Goal: Task Accomplishment & Management: Manage account settings

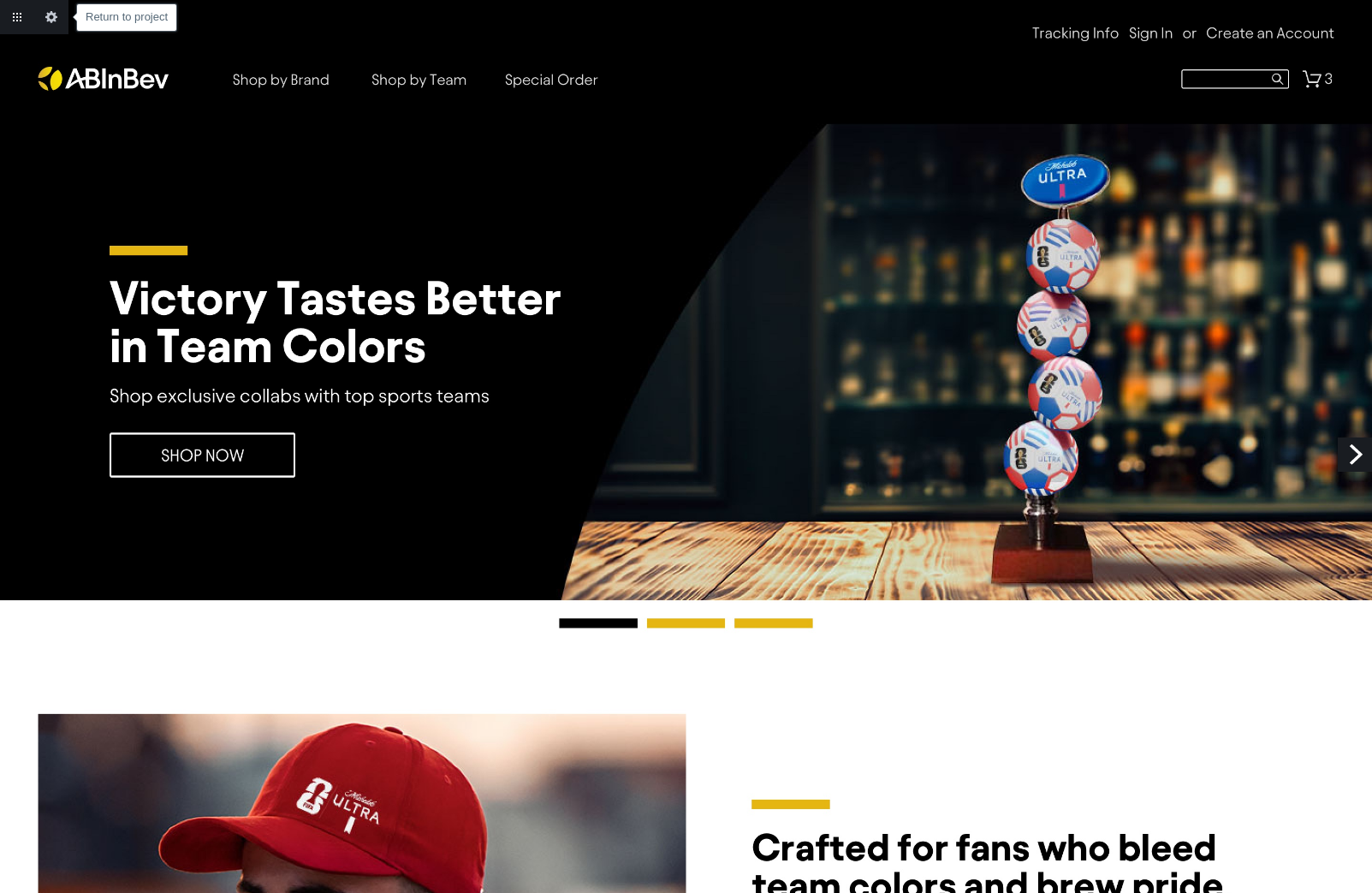
click at [21, 16] on link "Return to project" at bounding box center [17, 17] width 35 height 35
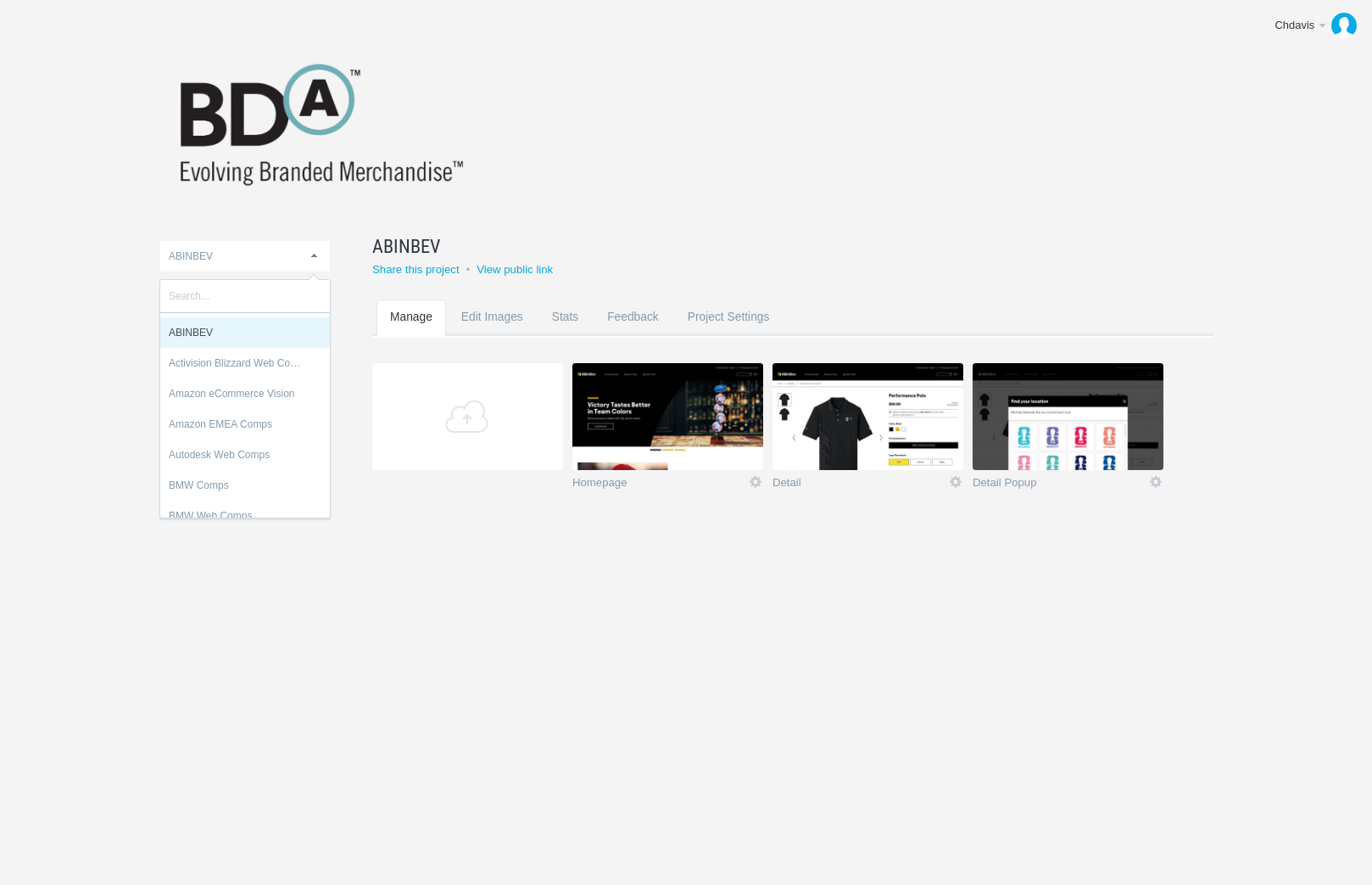
click at [290, 259] on link "ABINBEV" at bounding box center [245, 256] width 169 height 30
click at [111, 334] on body "Chdavis Edit profile Help & Contact Log out Upload ABINBEV Activision Blizzard …" at bounding box center [686, 442] width 1372 height 885
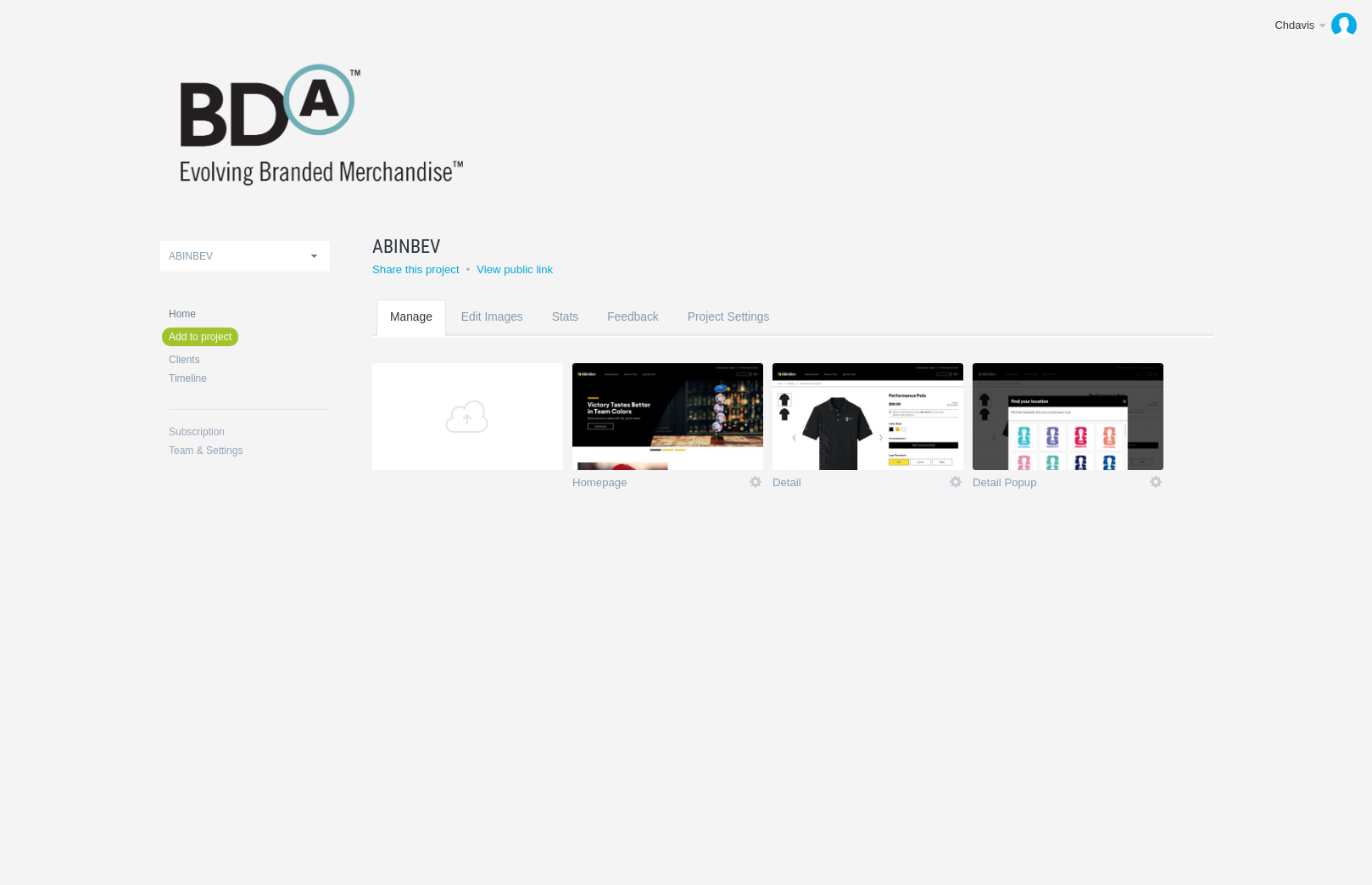
click at [191, 314] on link "Home" at bounding box center [249, 313] width 161 height 10
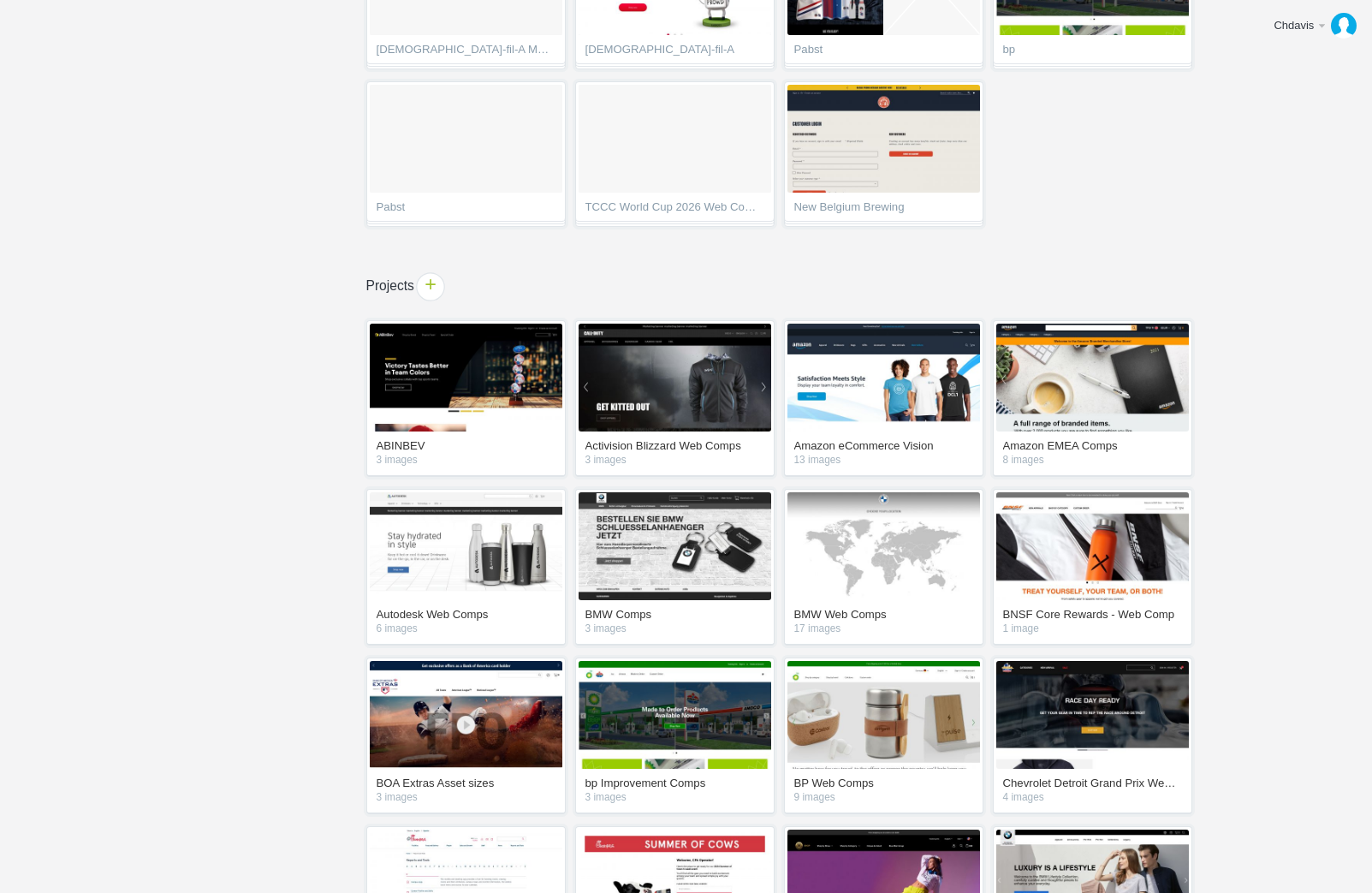
click at [434, 290] on span "+" at bounding box center [430, 285] width 27 height 27
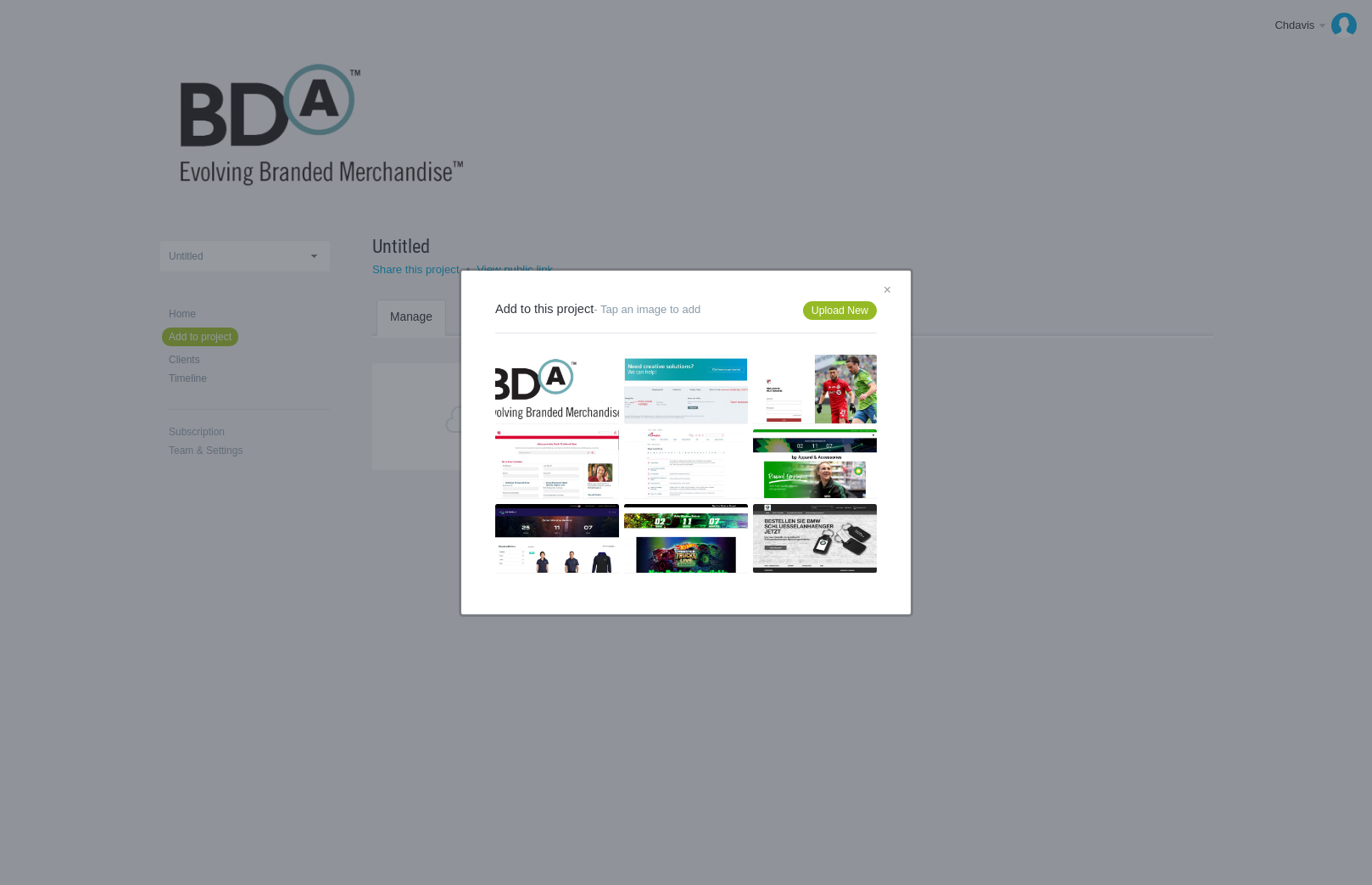
click at [814, 314] on link "Upload New" at bounding box center [840, 310] width 73 height 19
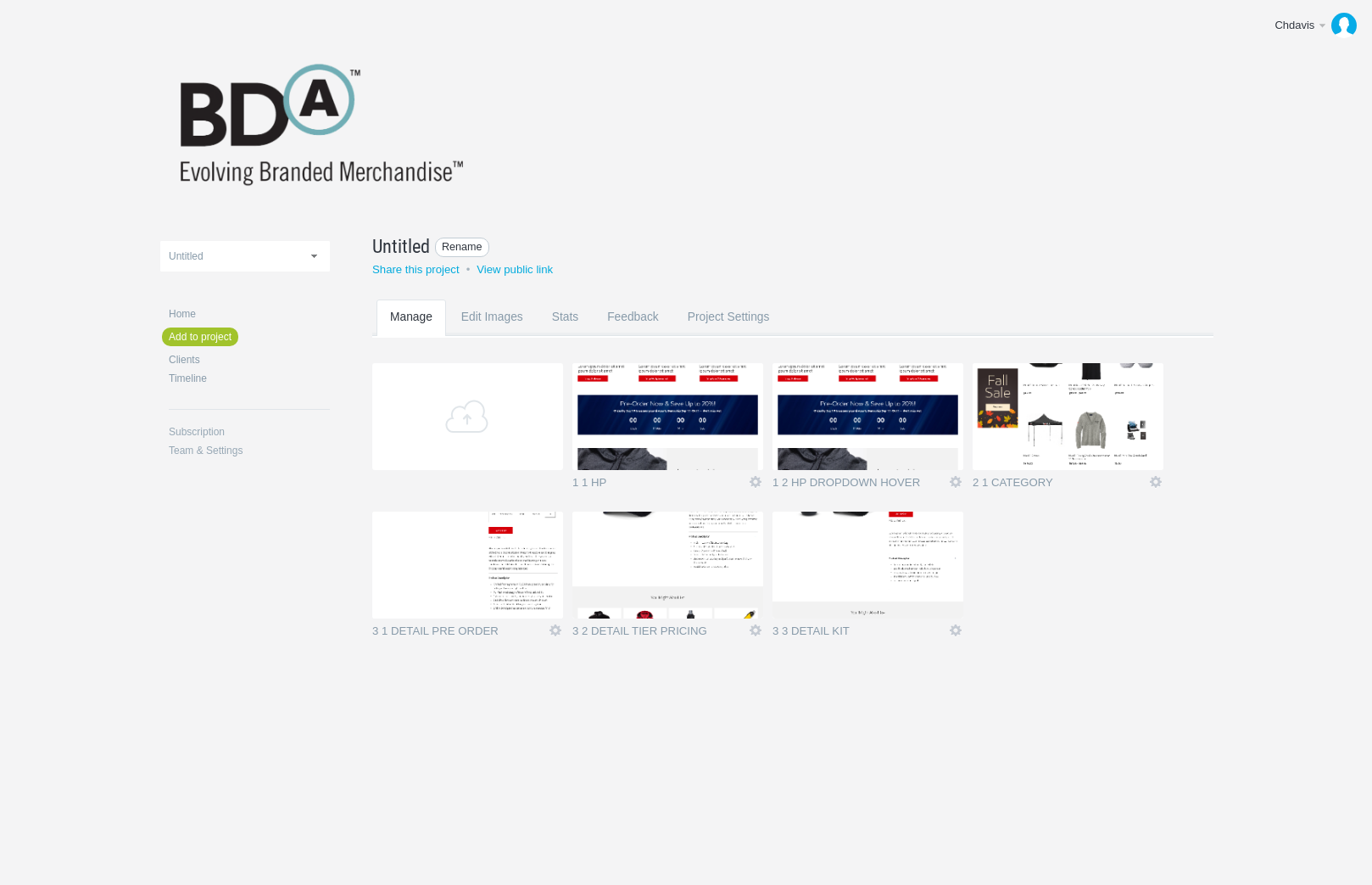
click at [449, 246] on span "Rename" at bounding box center [462, 248] width 54 height 20
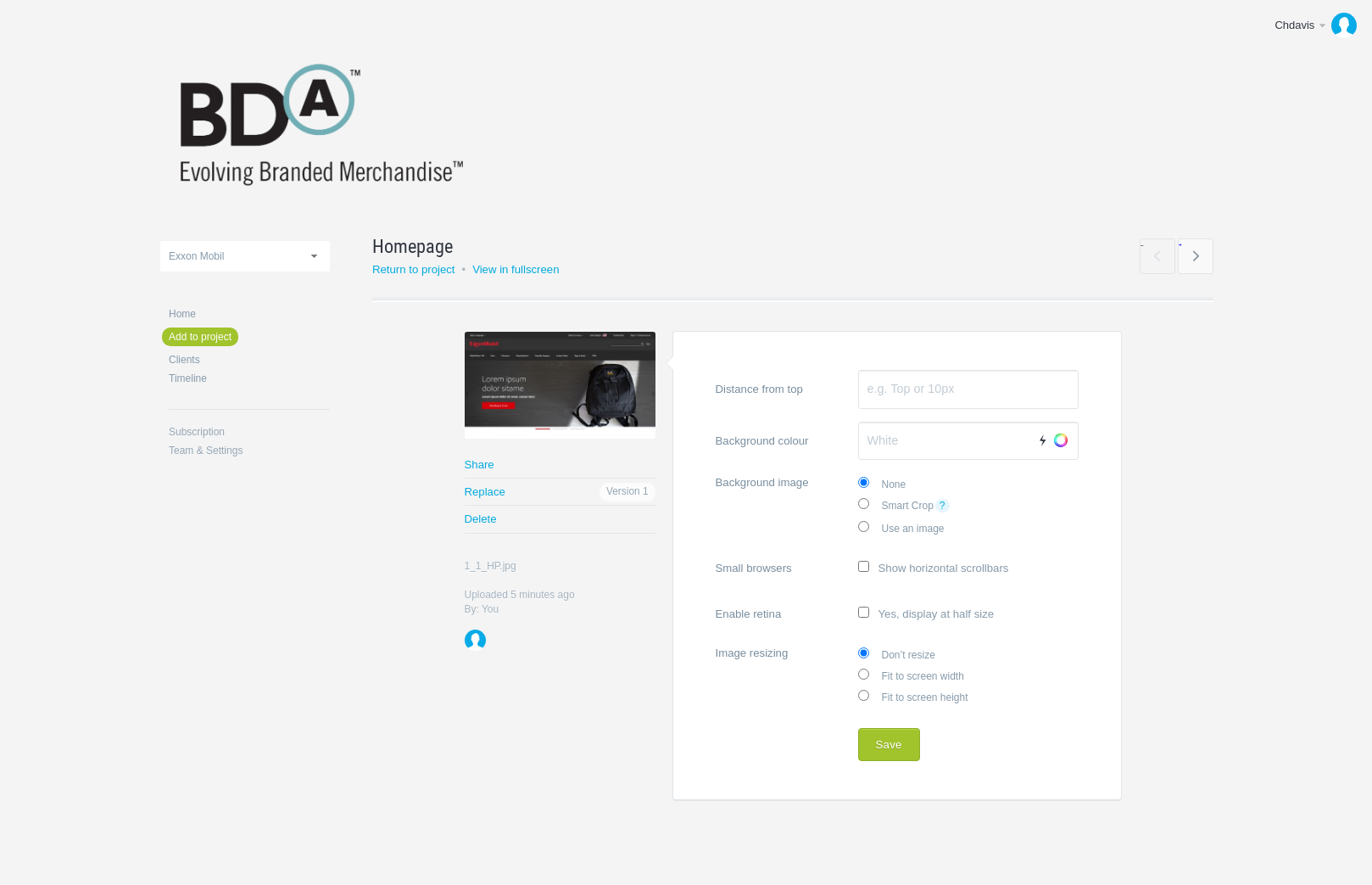
click at [868, 673] on input "Fit to screen width" at bounding box center [863, 674] width 11 height 11
radio input "true"
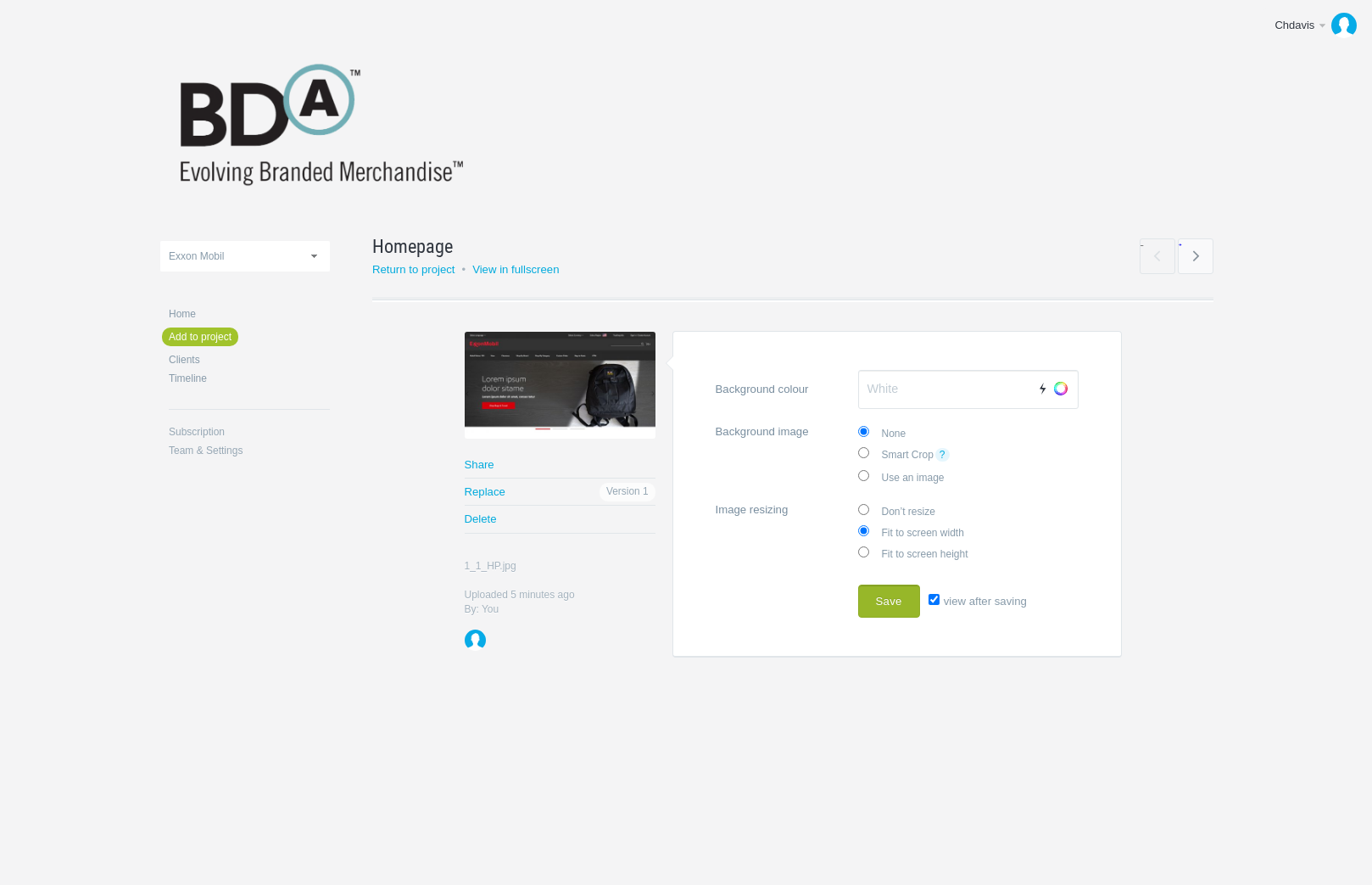
click at [886, 599] on button "Save" at bounding box center [889, 601] width 62 height 34
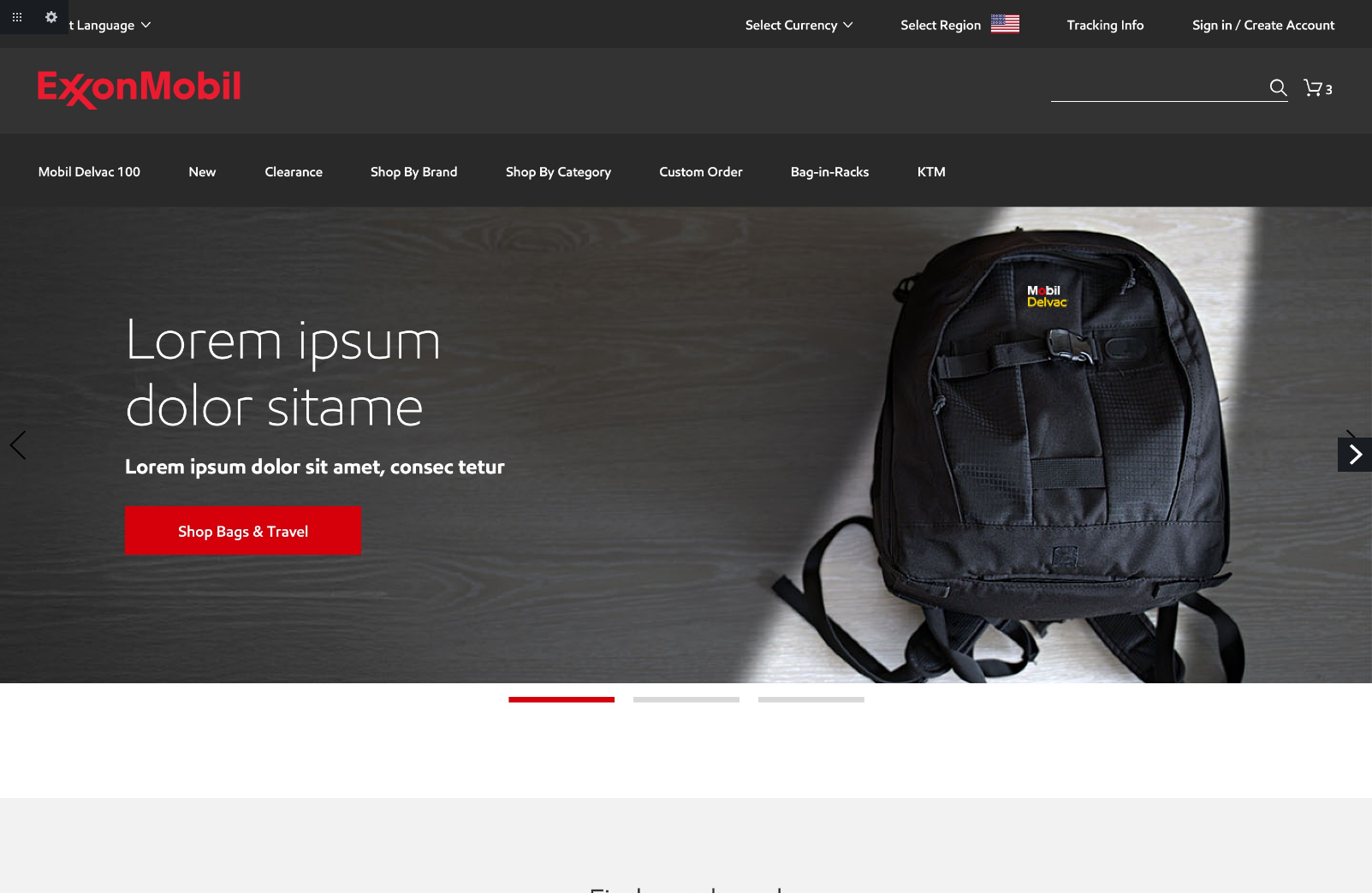
click at [1348, 456] on link "Next" at bounding box center [1355, 454] width 35 height 35
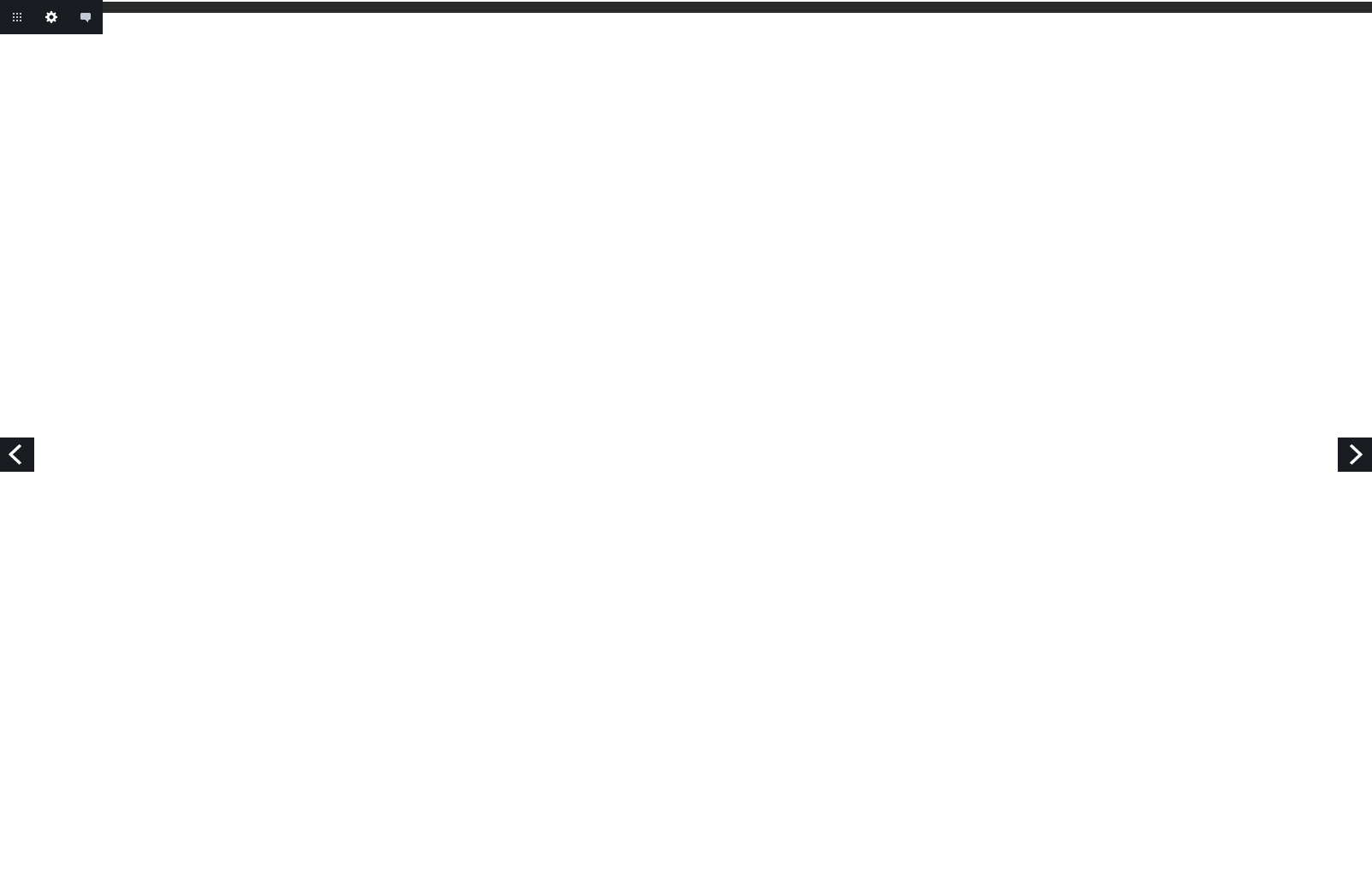
click at [55, 18] on link "Edit this image" at bounding box center [51, 17] width 35 height 35
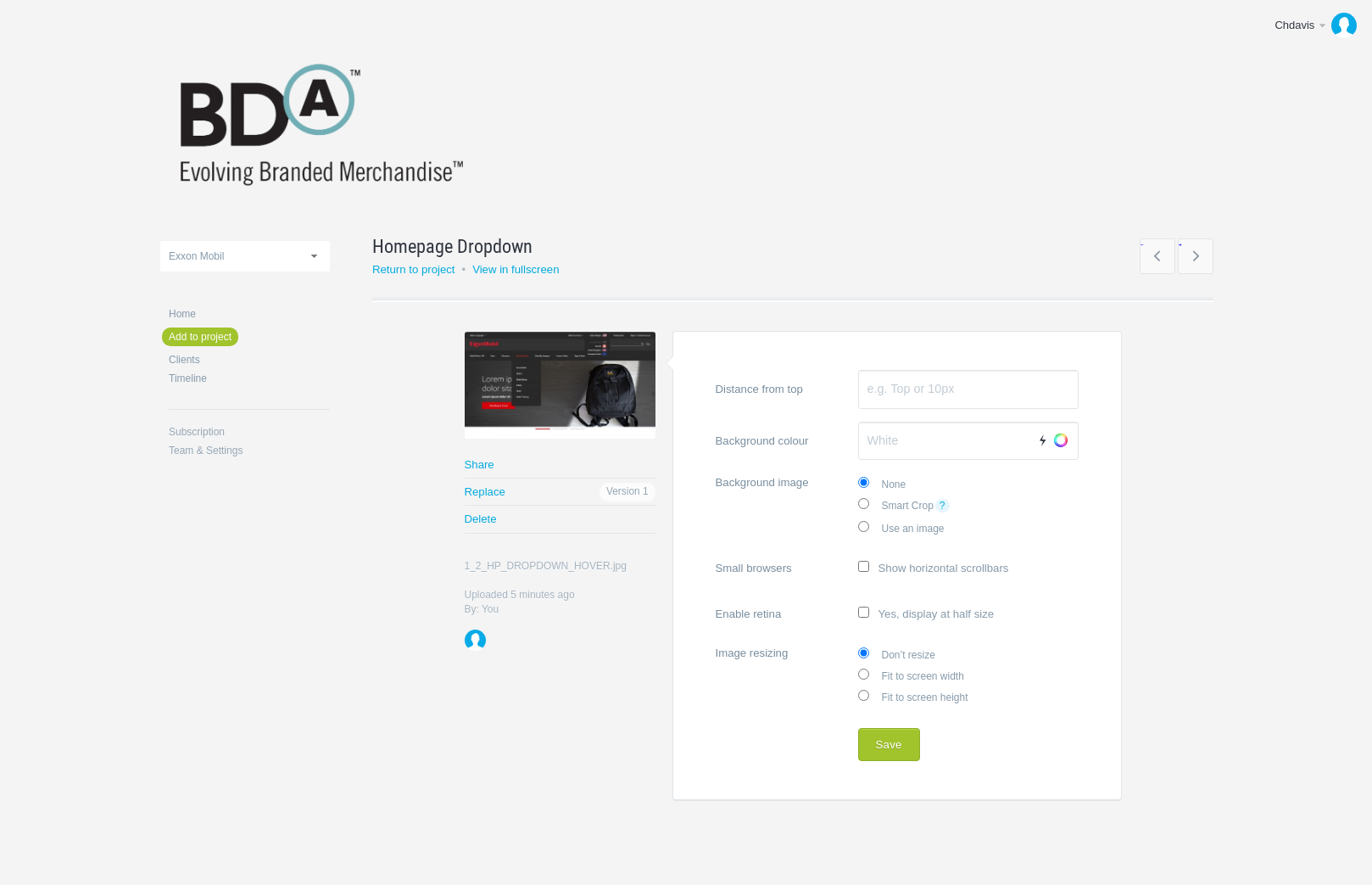
click at [898, 677] on label "Fit to screen width" at bounding box center [968, 675] width 220 height 22
click at [869, 677] on input "Fit to screen width" at bounding box center [863, 674] width 11 height 11
radio input "true"
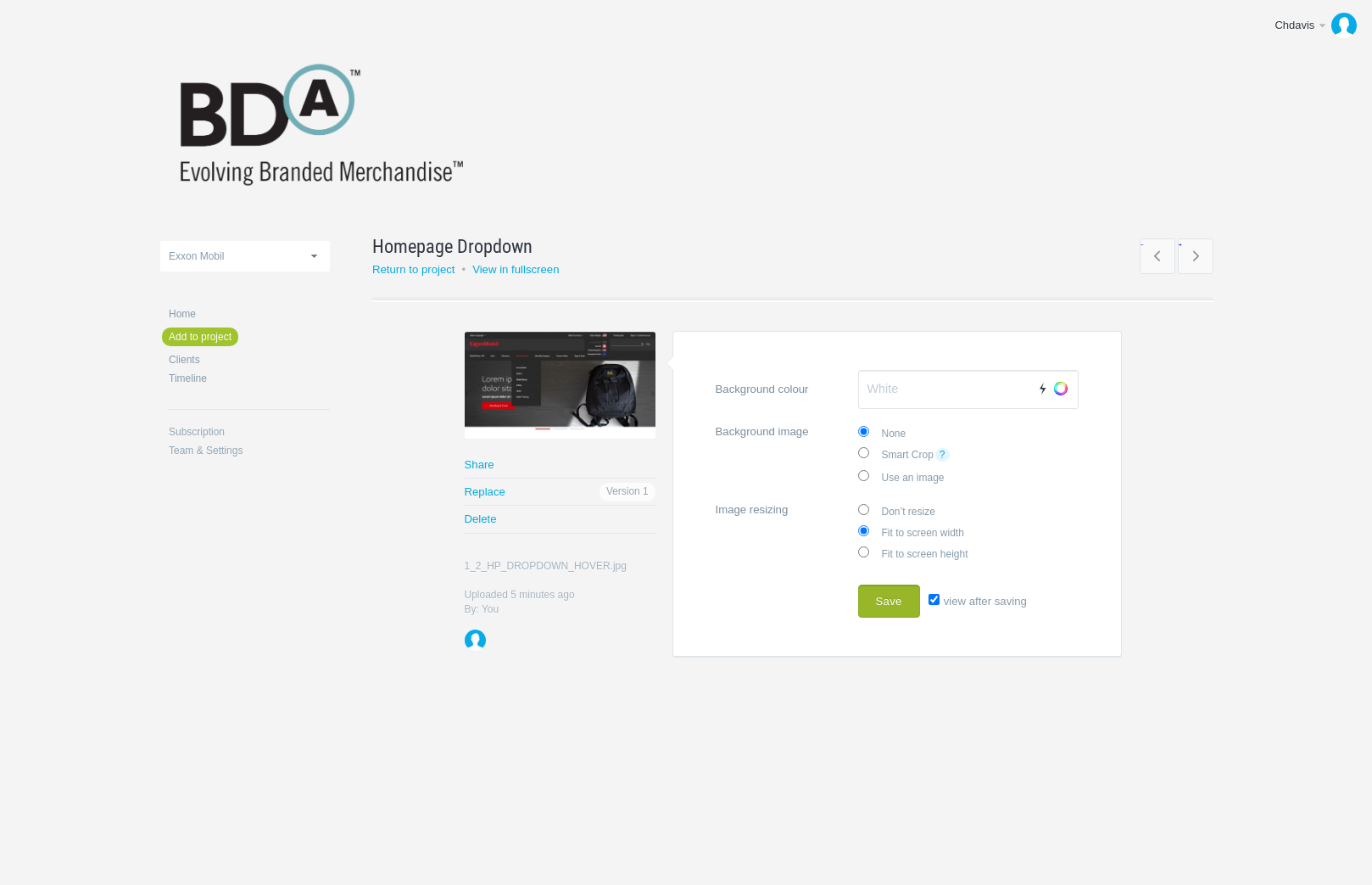
click at [887, 602] on button "Save" at bounding box center [889, 601] width 62 height 34
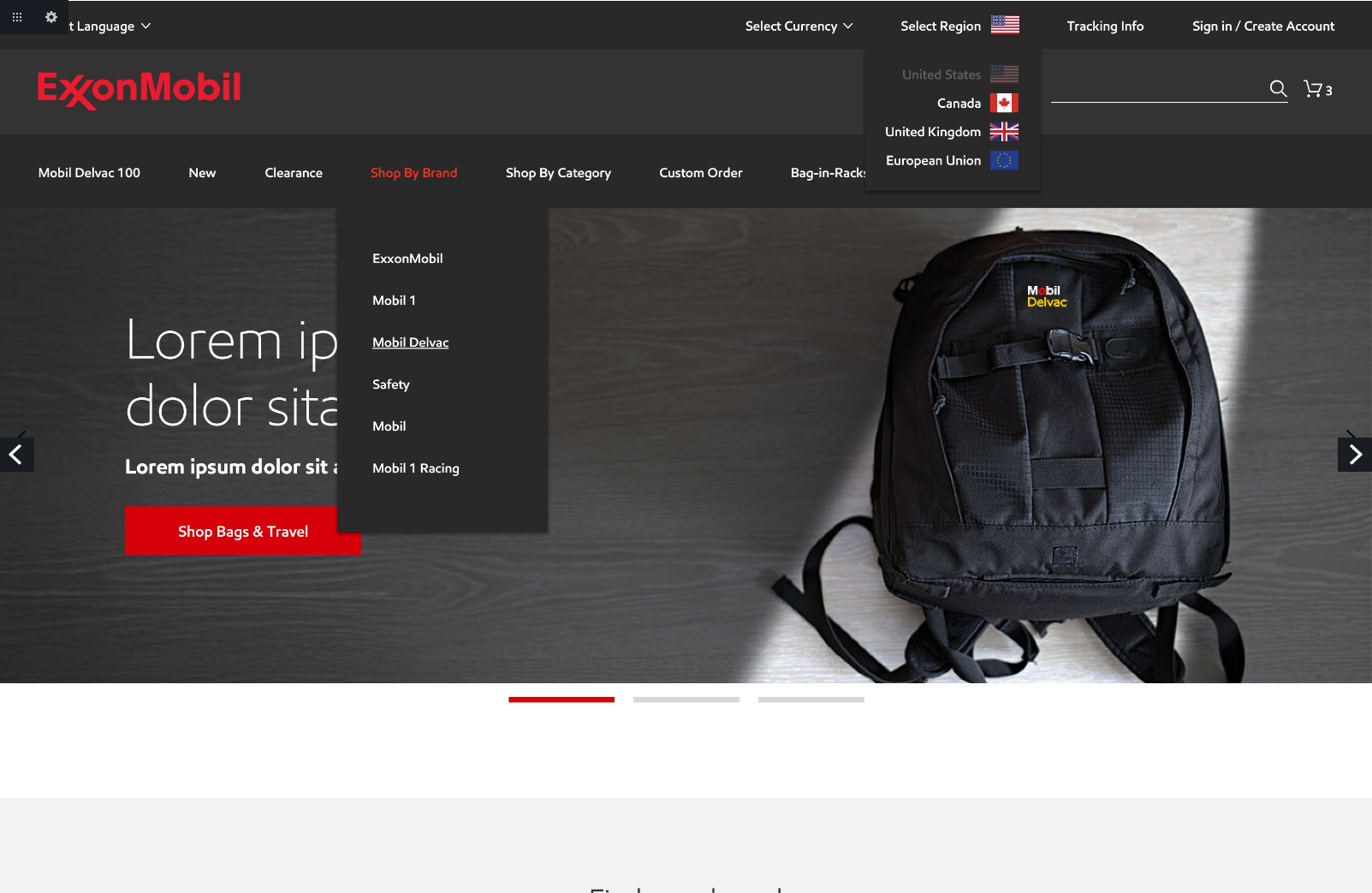
click at [1358, 456] on link "Next" at bounding box center [1355, 454] width 35 height 35
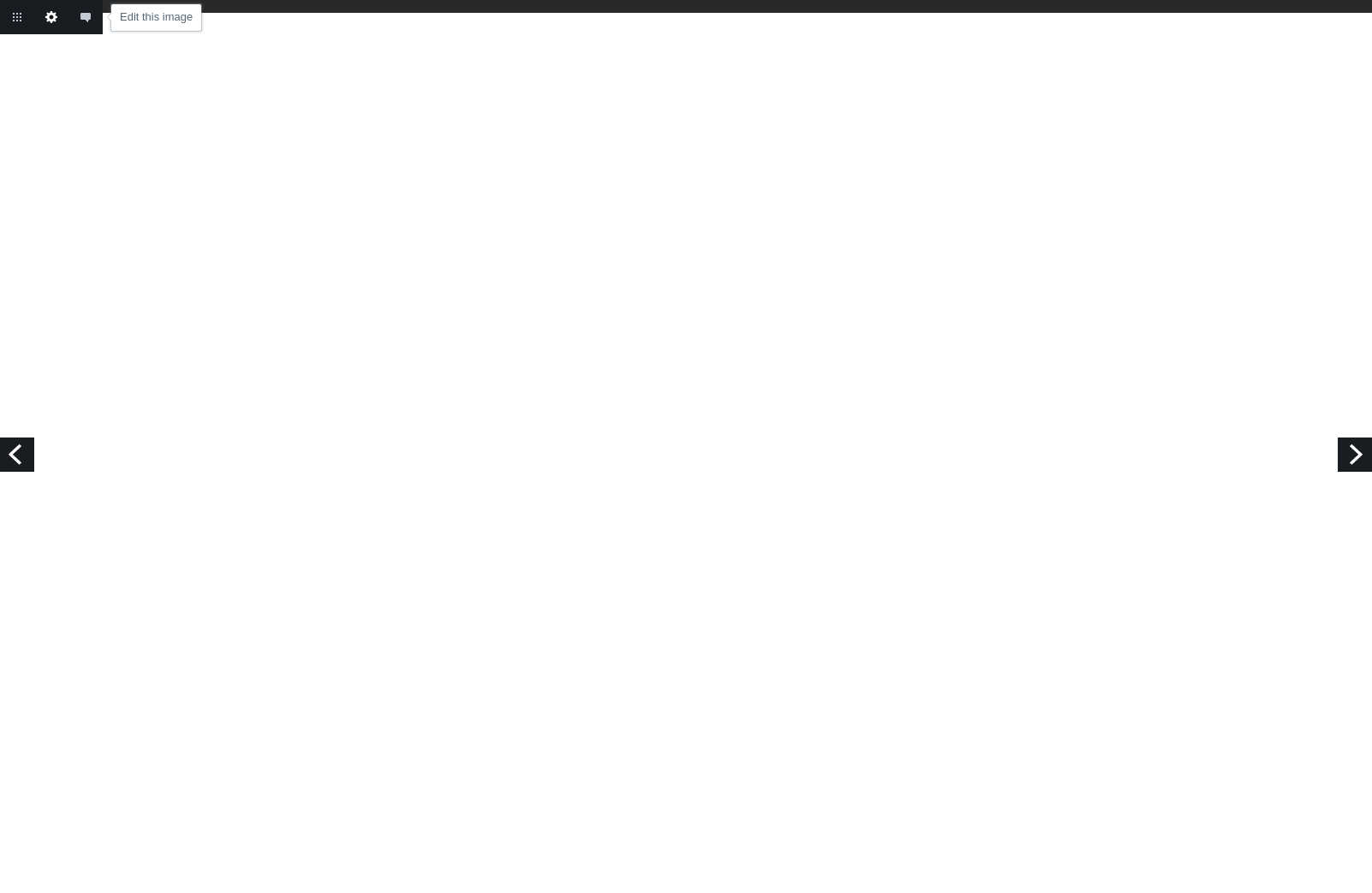
click at [52, 18] on link "Edit this image" at bounding box center [51, 17] width 35 height 35
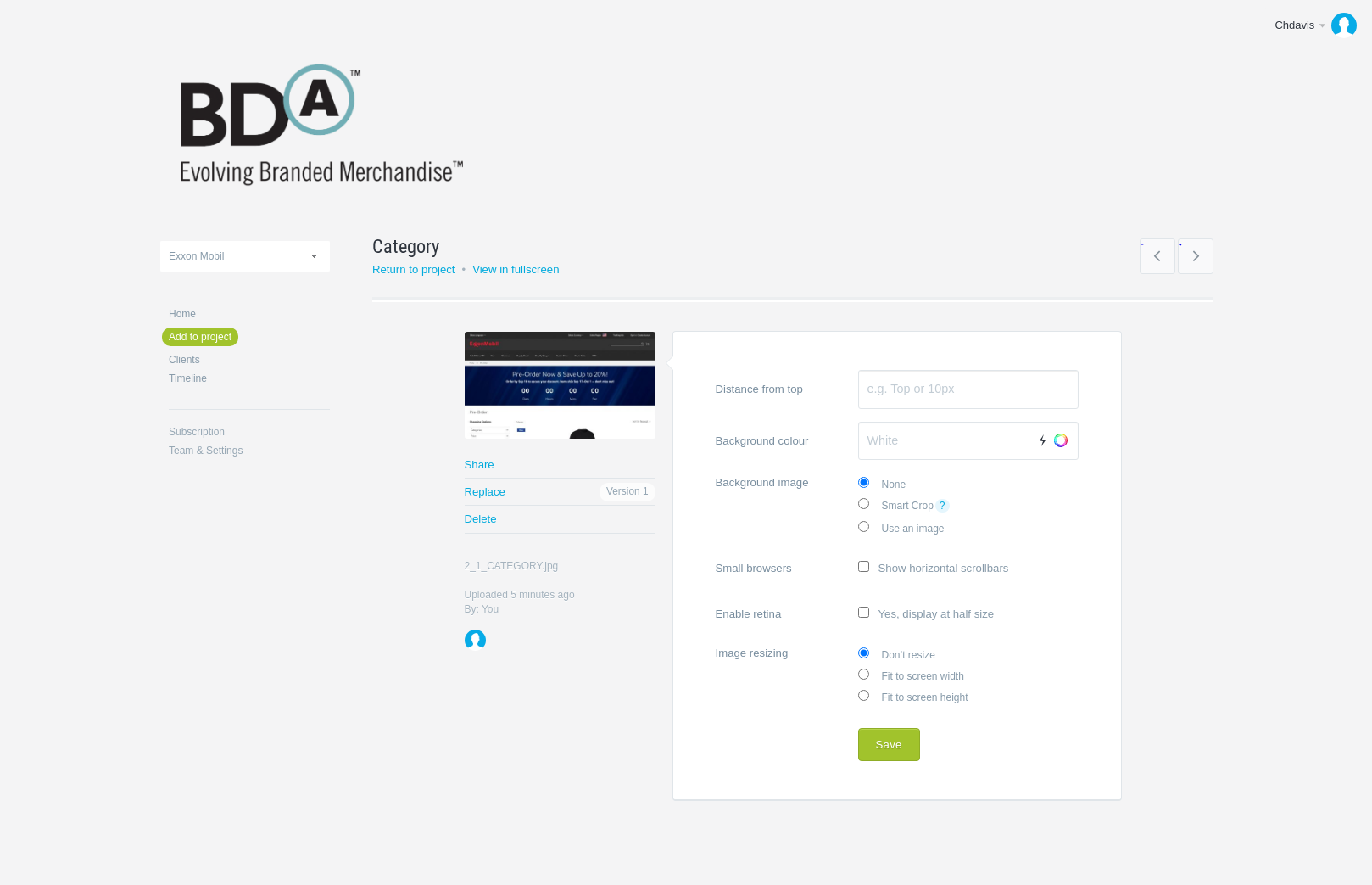
click at [864, 671] on input "Fit to screen width" at bounding box center [863, 674] width 11 height 11
radio input "true"
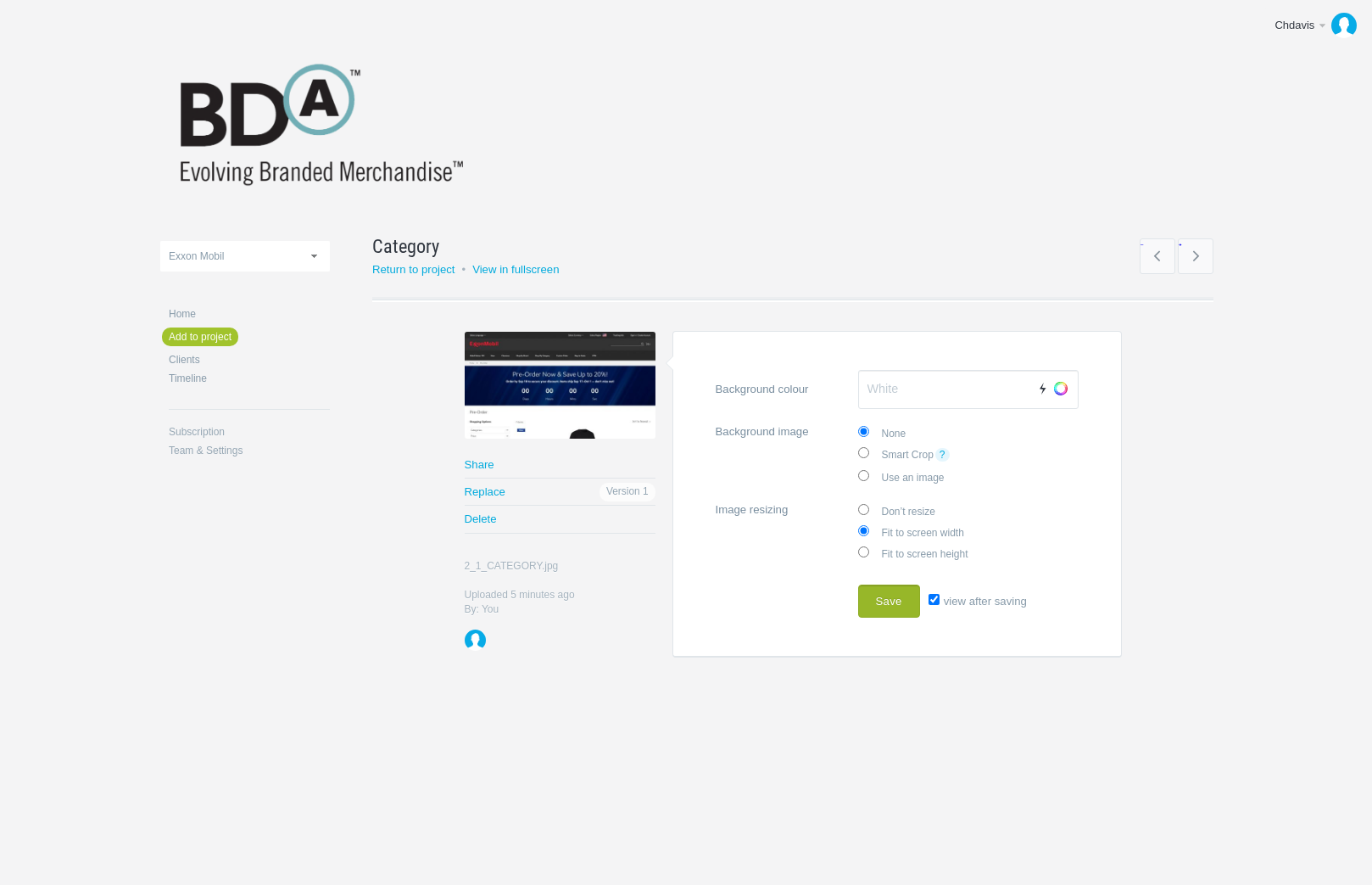
click at [884, 603] on button "Save" at bounding box center [889, 601] width 62 height 34
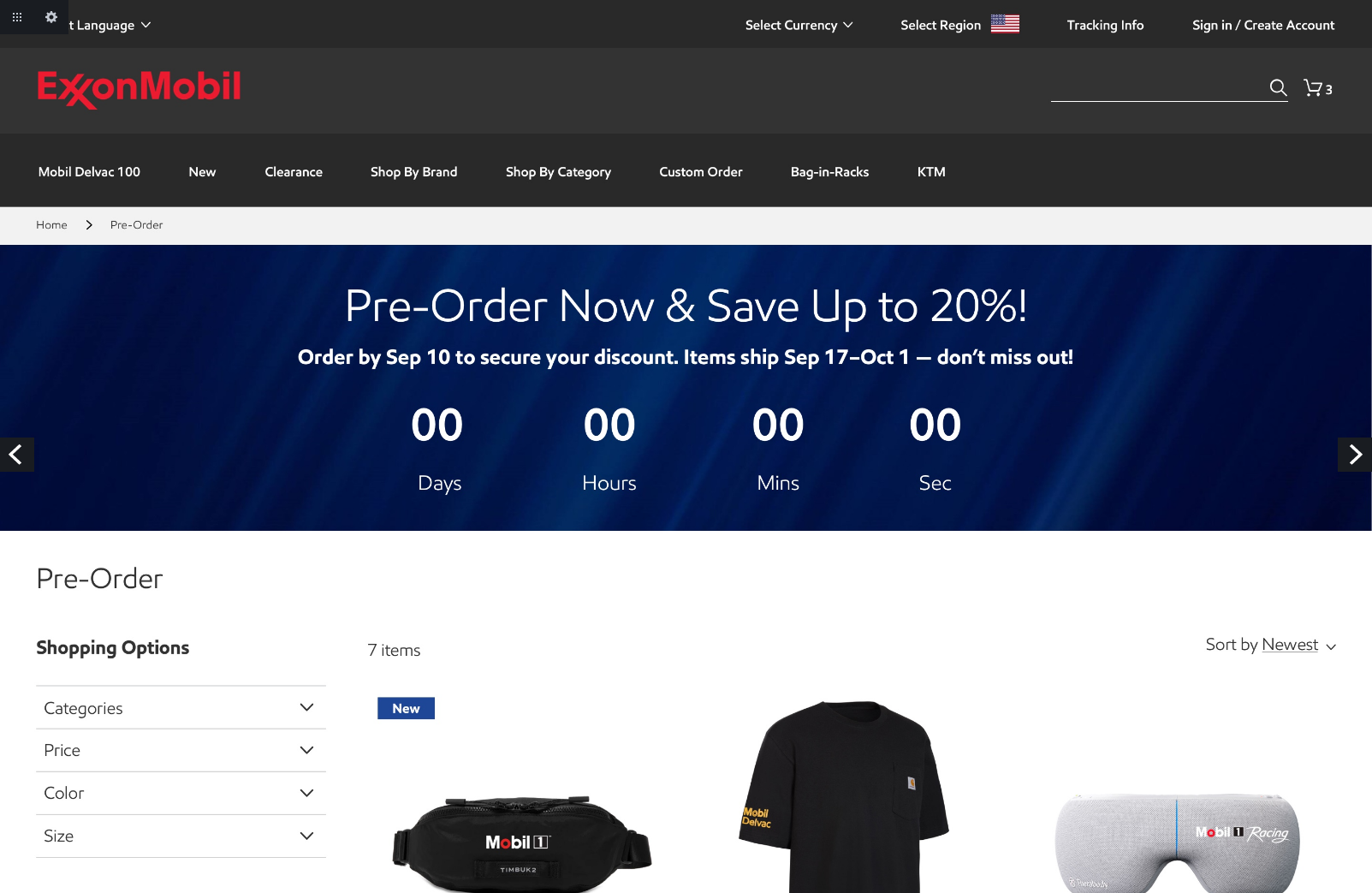
click at [1361, 458] on link "Next" at bounding box center [1355, 454] width 35 height 35
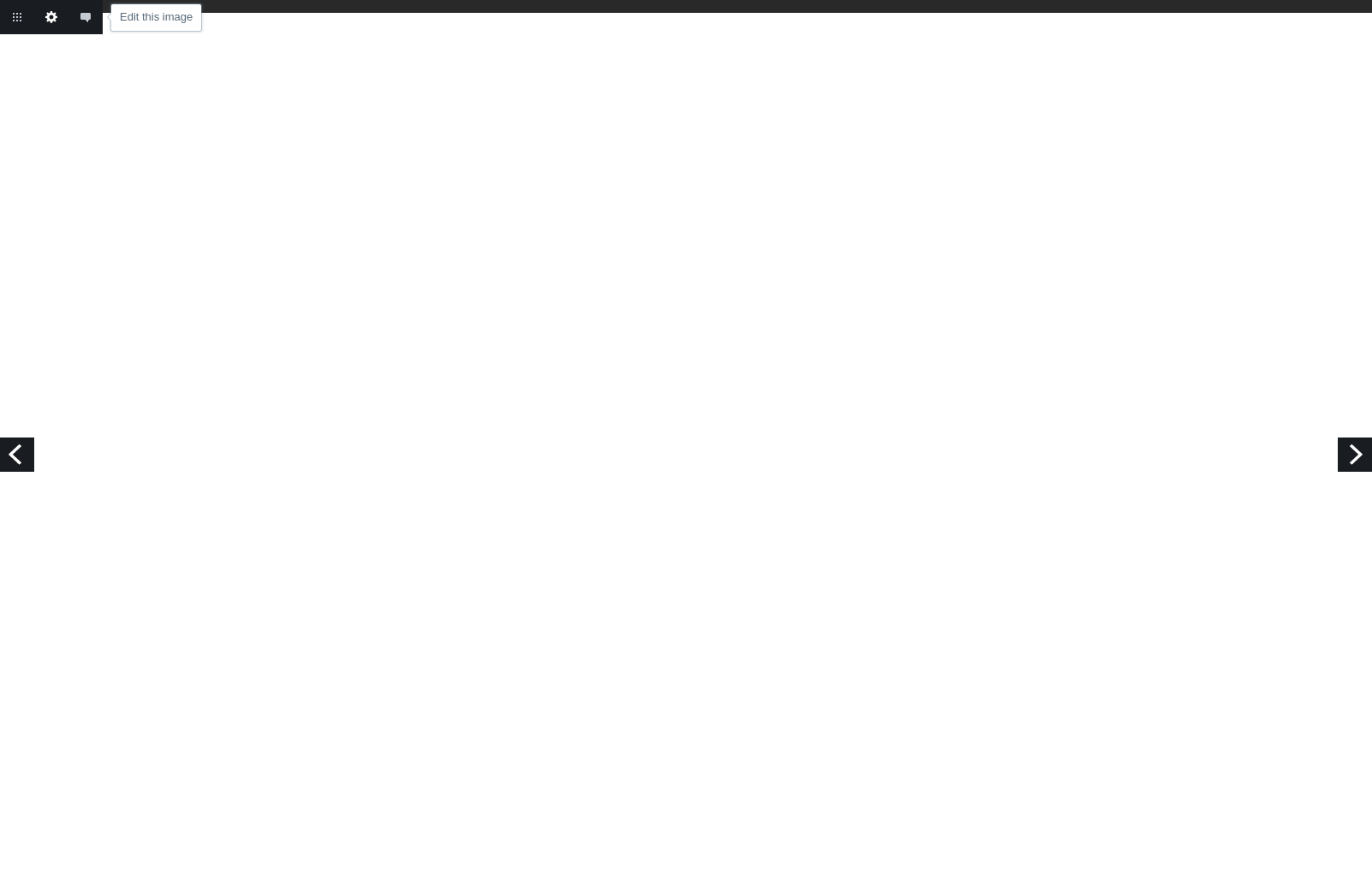
click at [49, 14] on link "Edit this image" at bounding box center [51, 17] width 35 height 35
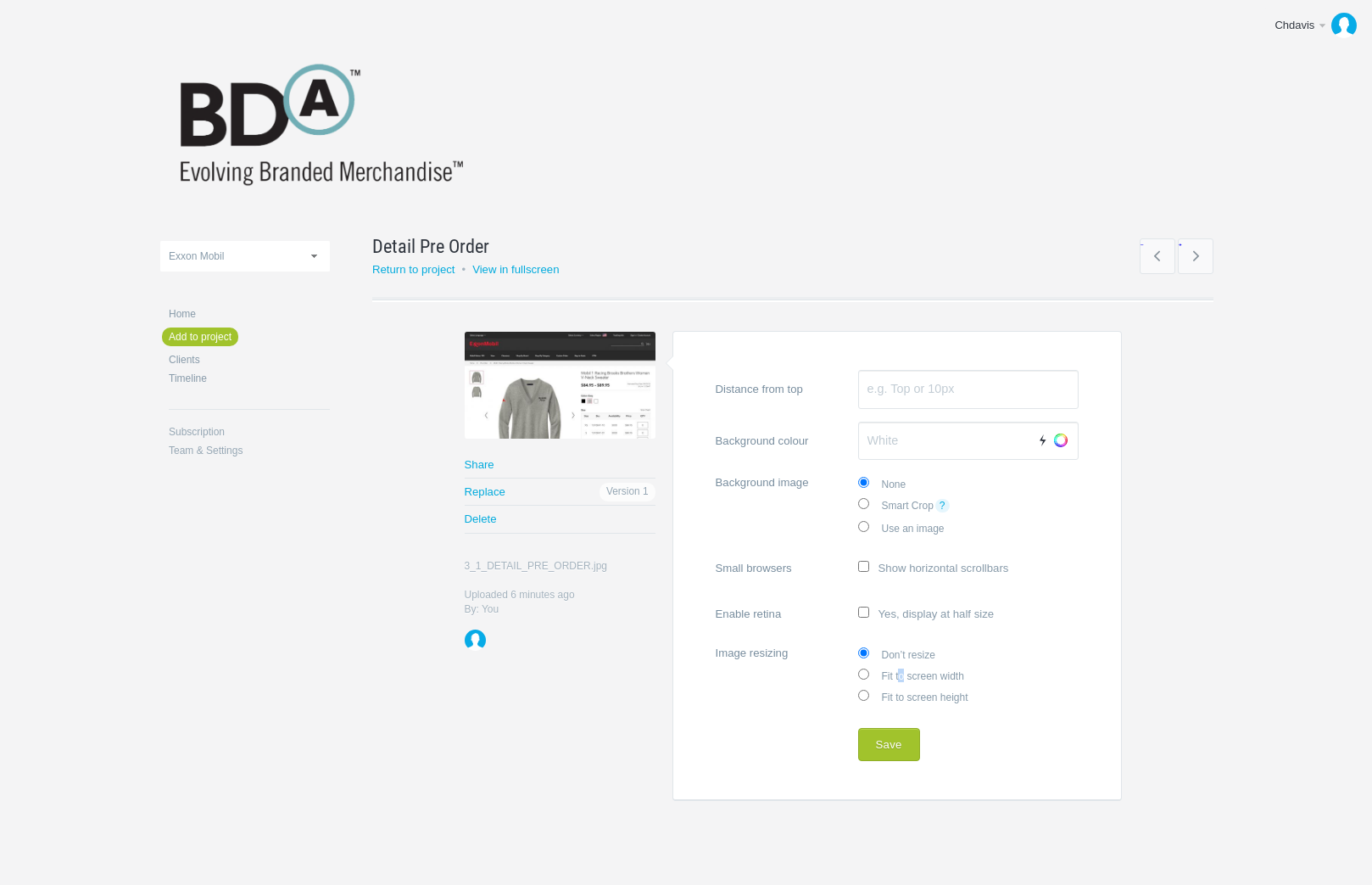
click at [901, 669] on label "Fit to screen width" at bounding box center [968, 675] width 220 height 22
click at [862, 669] on input "Fit to screen width" at bounding box center [863, 674] width 11 height 11
radio input "true"
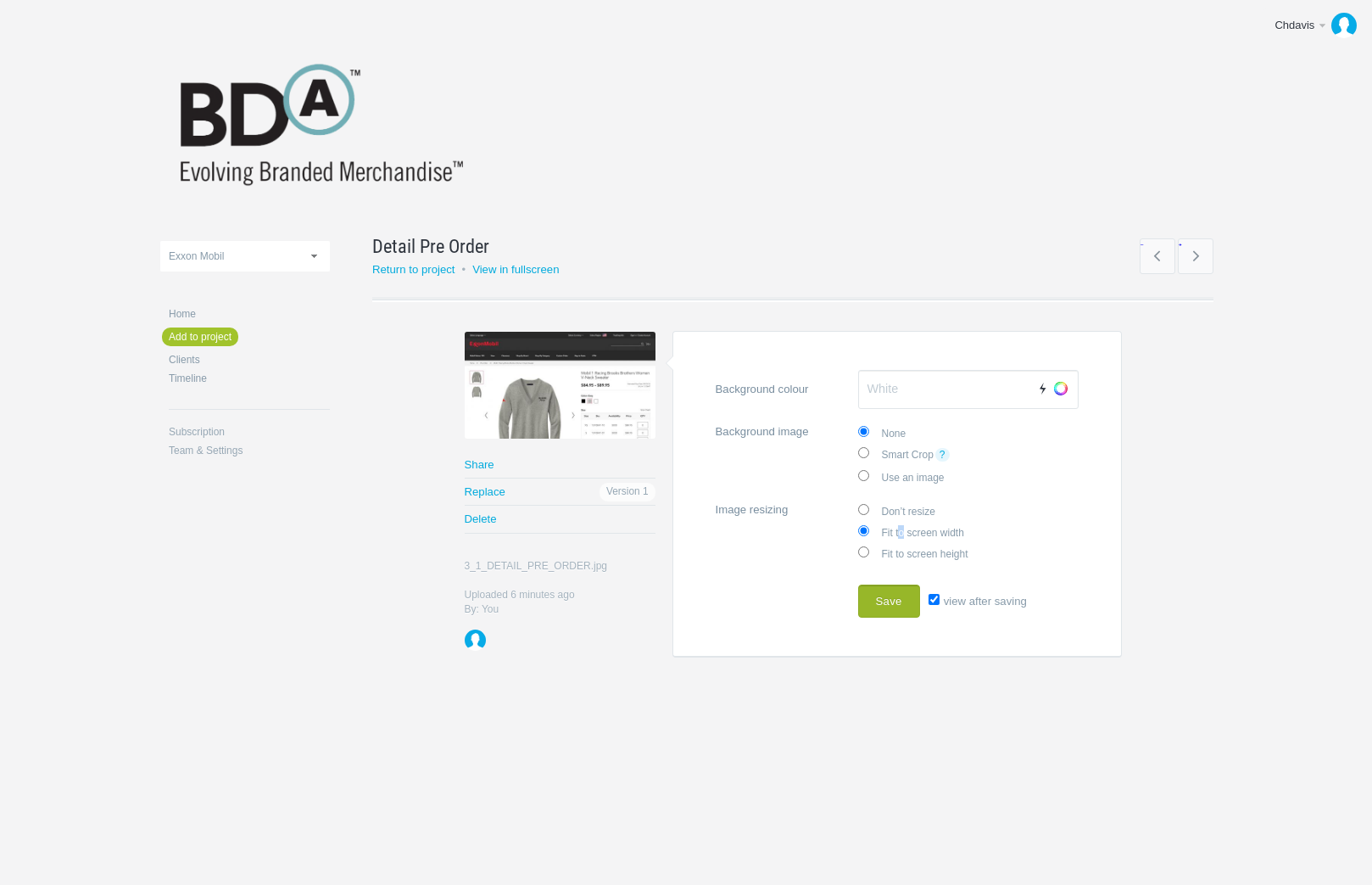
click at [888, 599] on button "Save" at bounding box center [889, 601] width 62 height 34
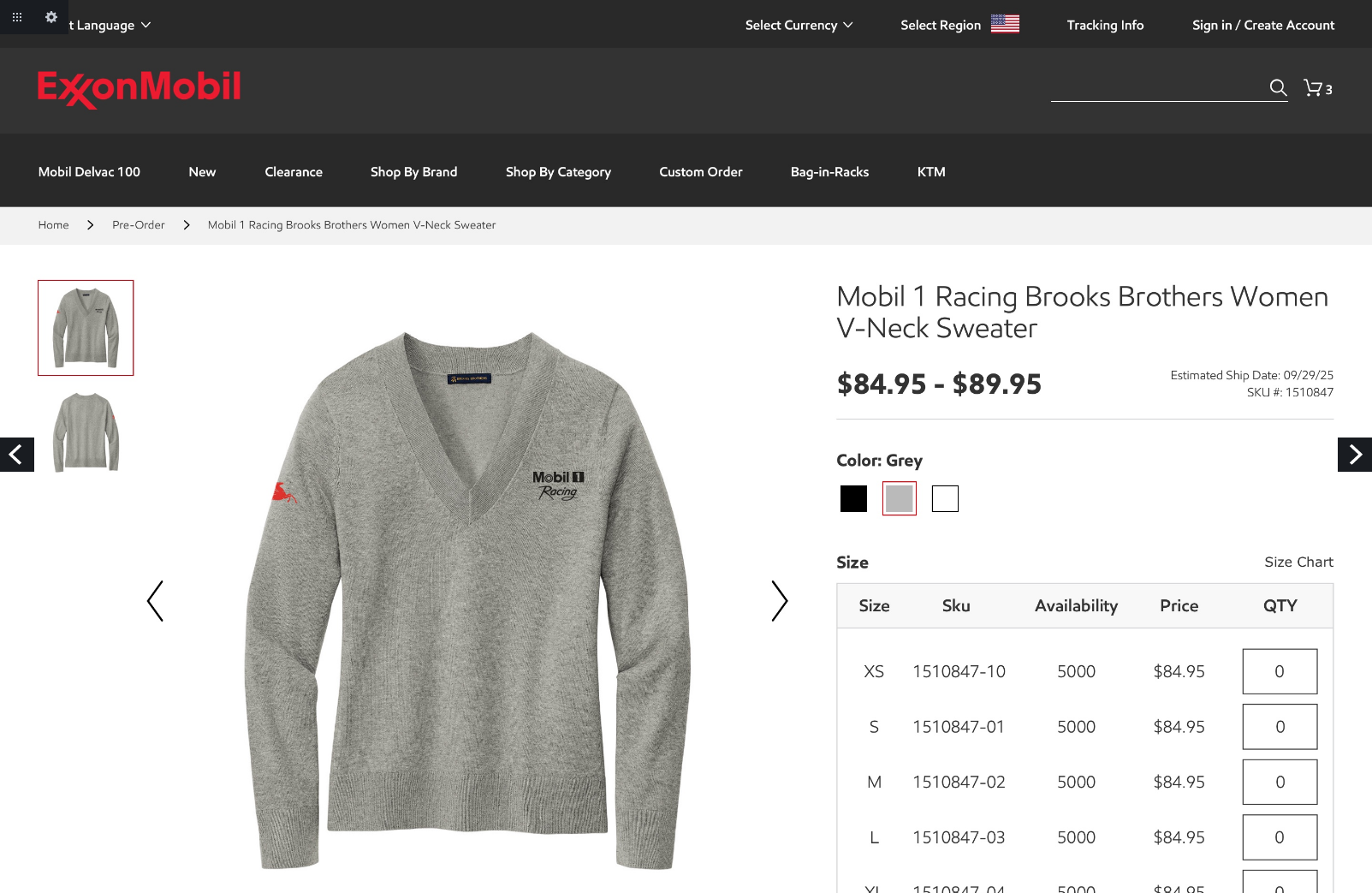
click at [1348, 454] on link "Next" at bounding box center [1355, 454] width 35 height 35
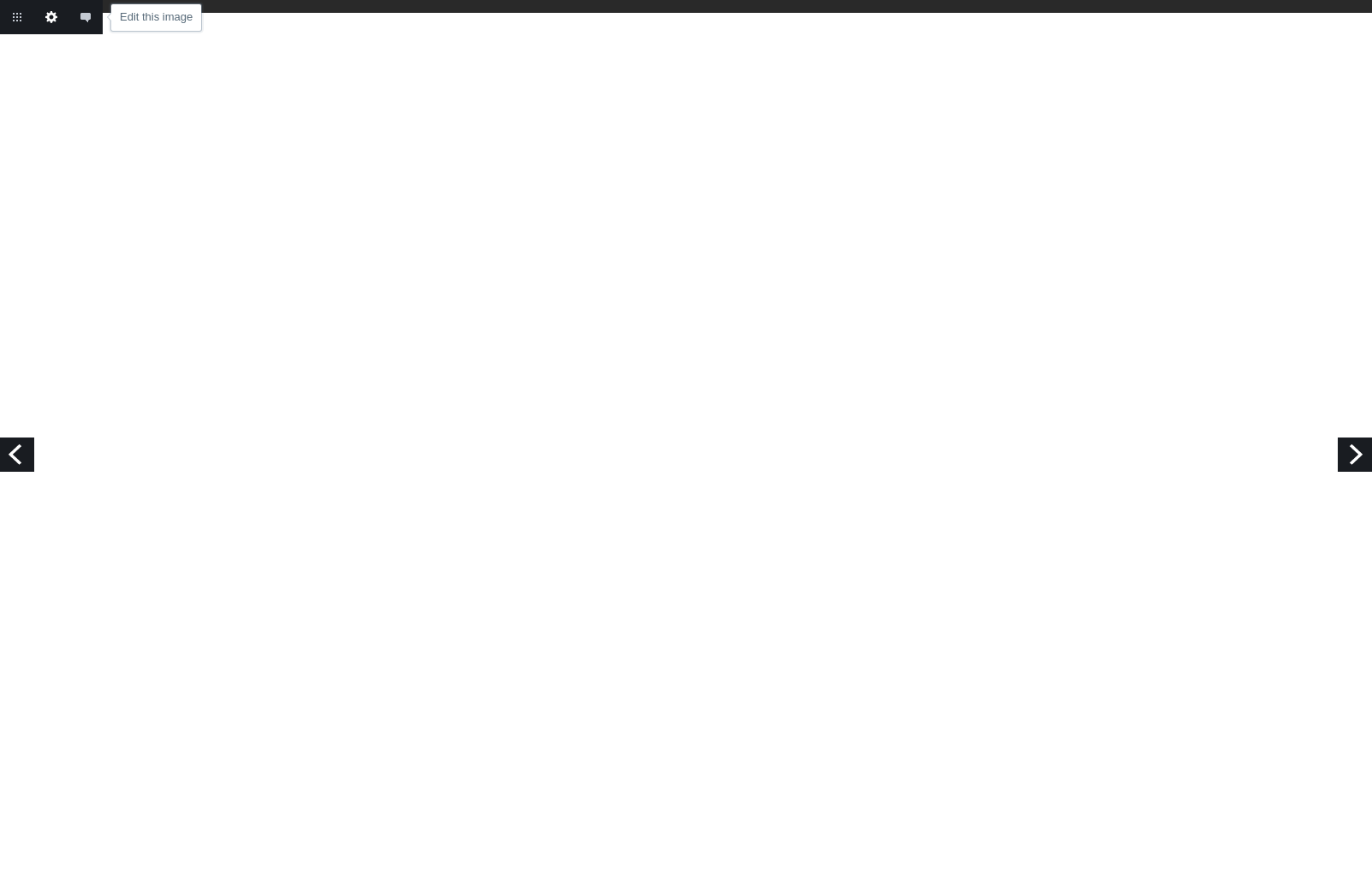
click at [55, 19] on link "Edit this image" at bounding box center [51, 17] width 35 height 35
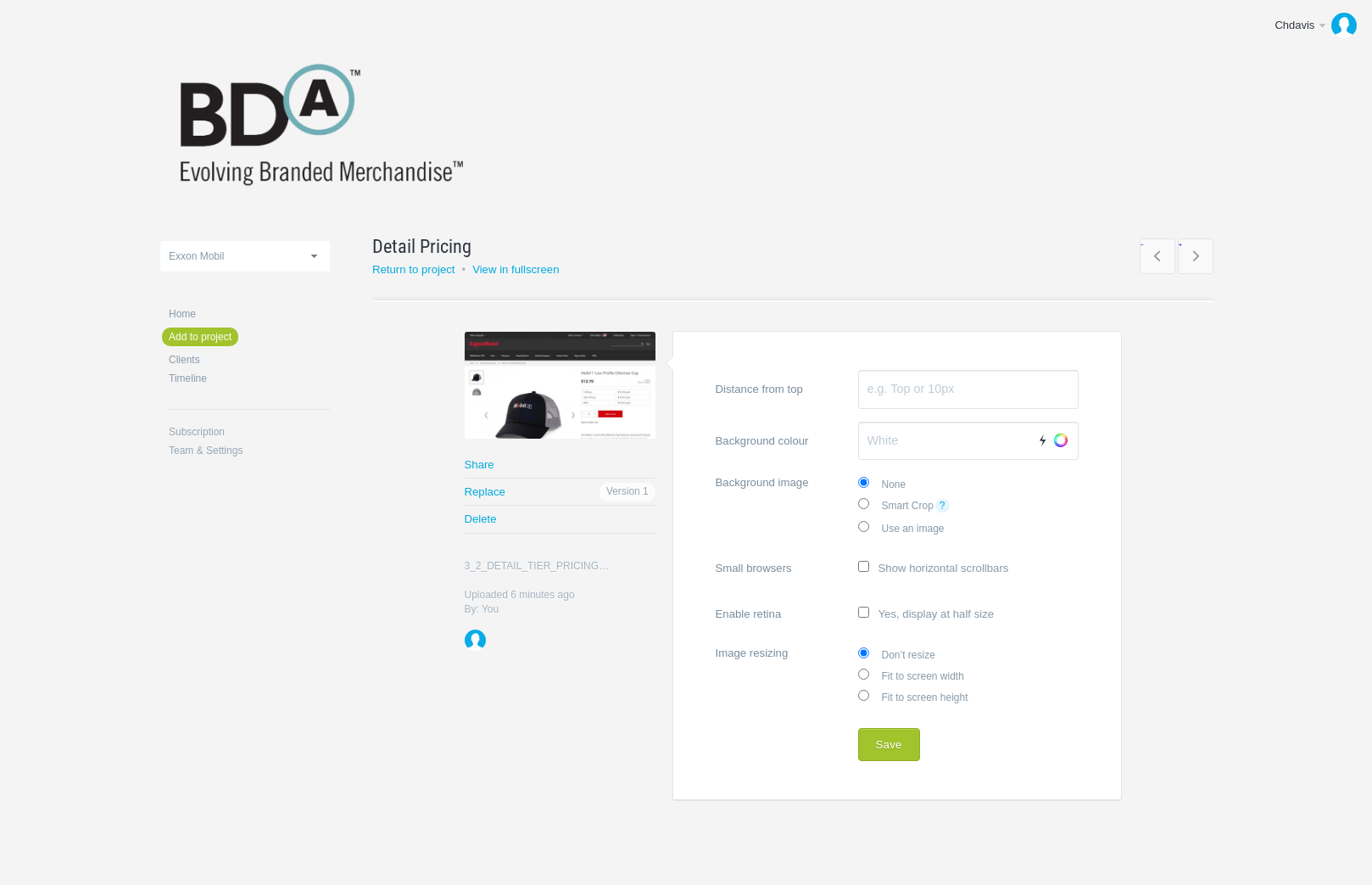
click at [889, 674] on label "Fit to screen width" at bounding box center [968, 675] width 220 height 22
click at [869, 674] on input "Fit to screen width" at bounding box center [863, 674] width 11 height 11
radio input "true"
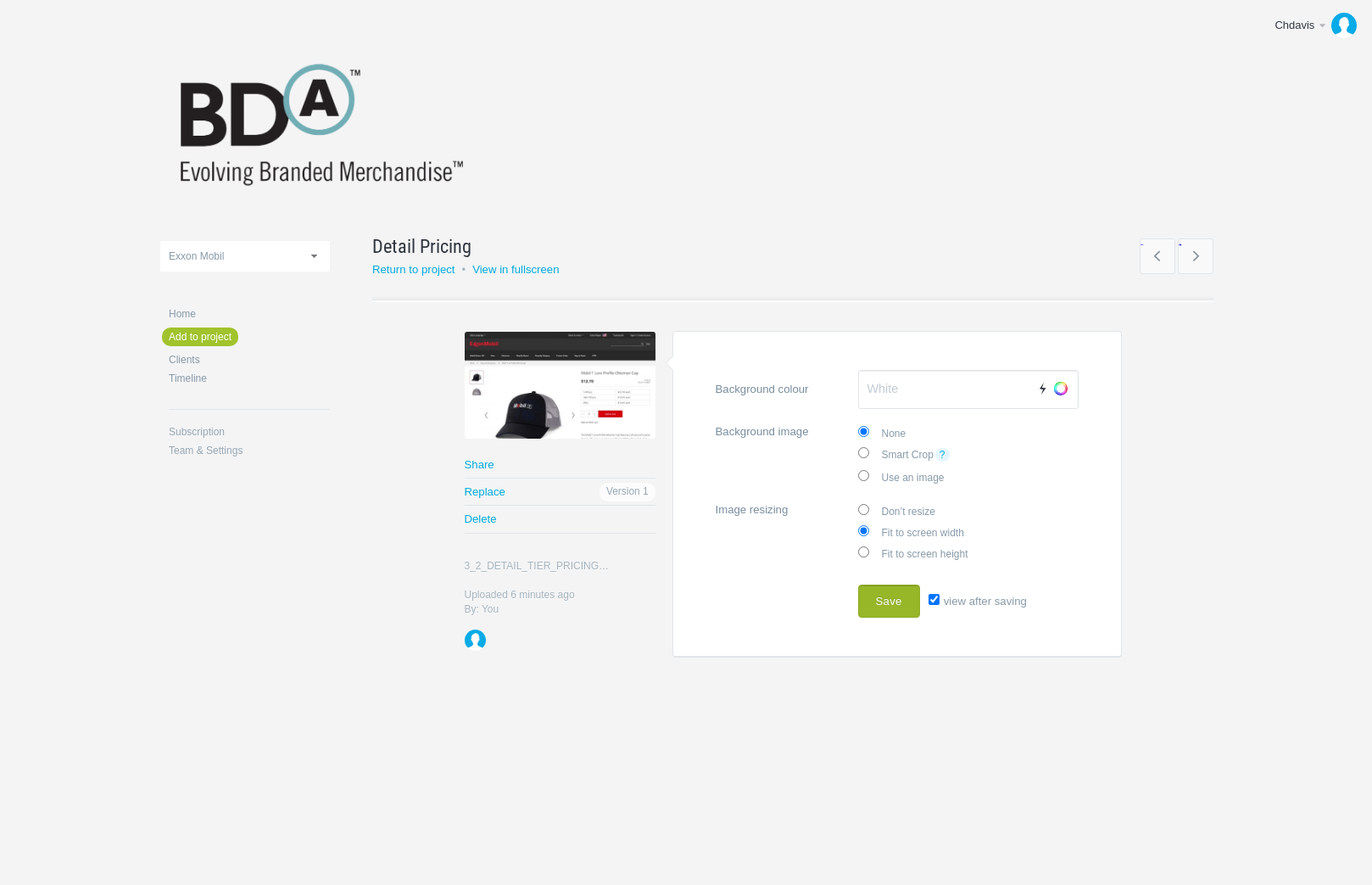
click at [890, 601] on button "Save" at bounding box center [889, 601] width 62 height 34
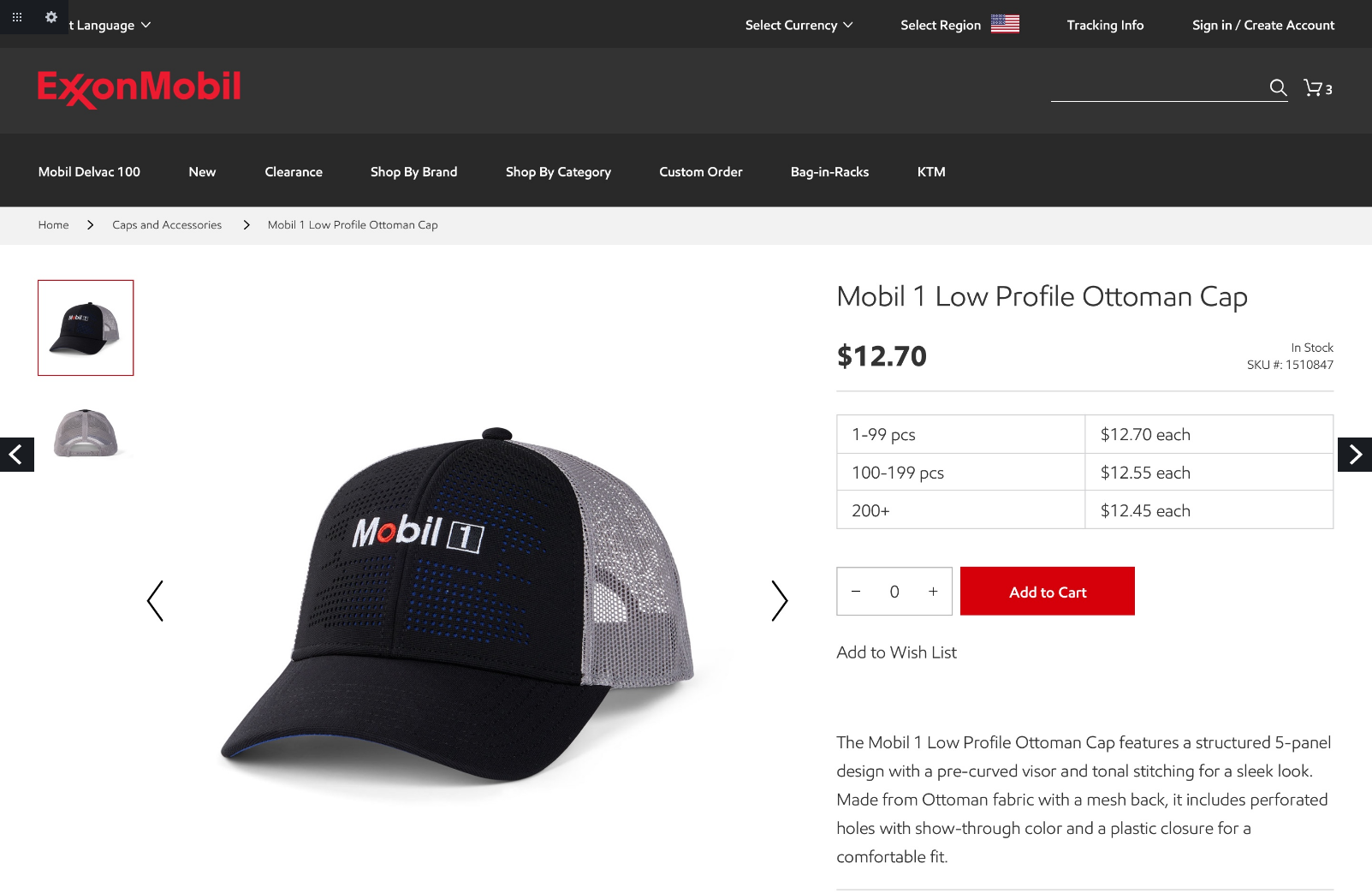
click at [1361, 455] on link "Next" at bounding box center [1355, 454] width 35 height 35
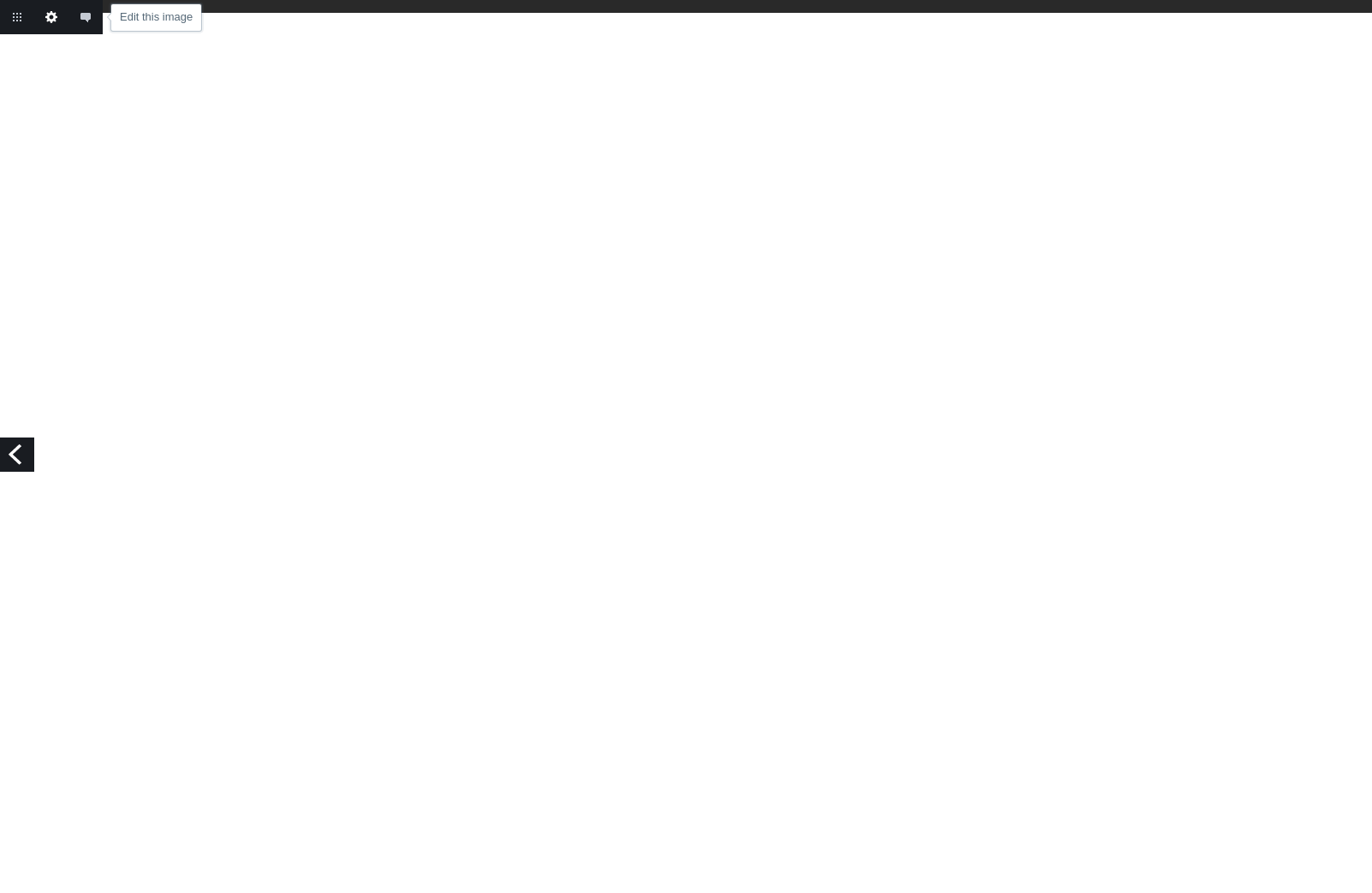
click at [54, 16] on link "Edit this image" at bounding box center [51, 17] width 35 height 35
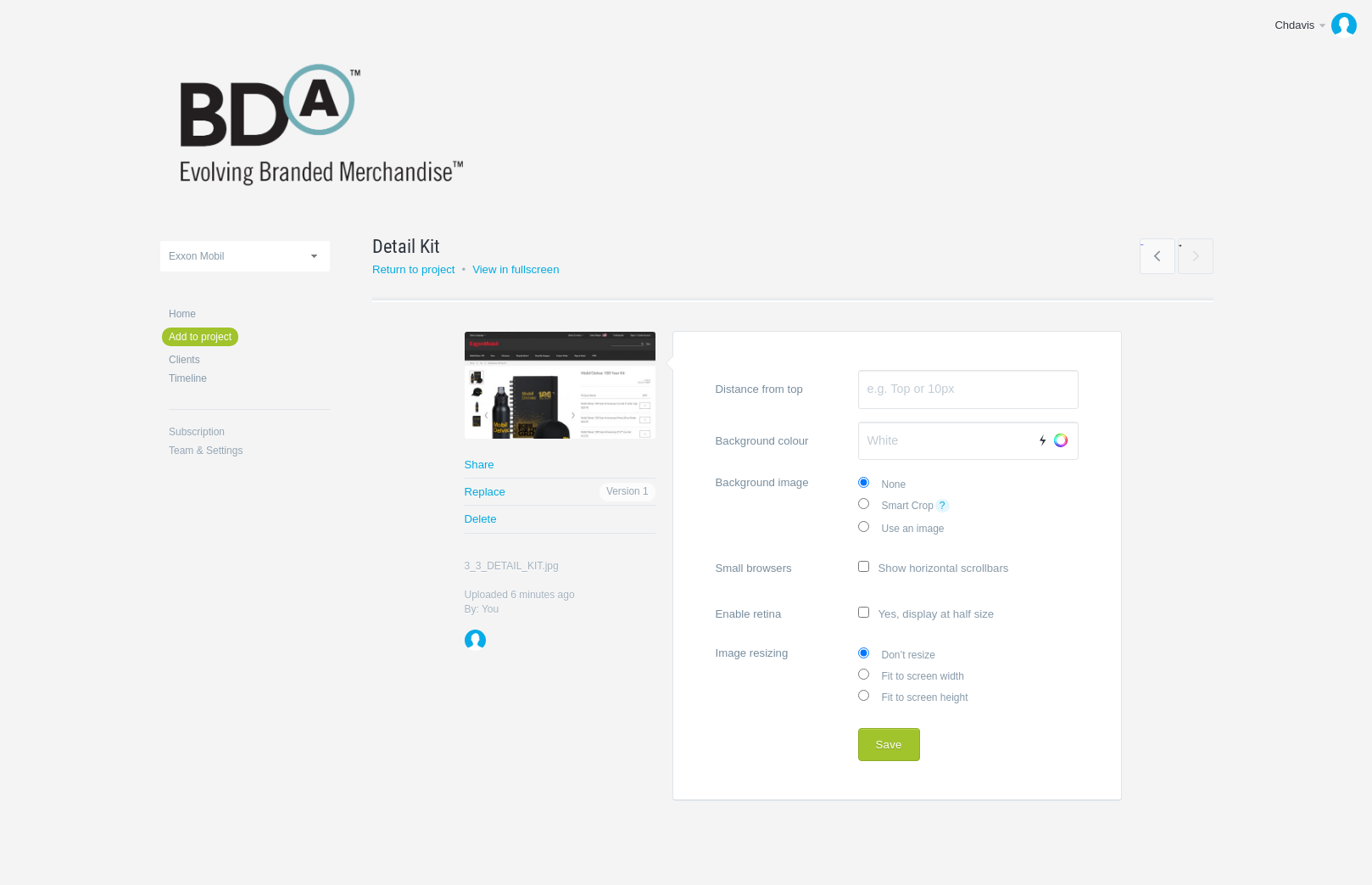
click at [885, 672] on label "Fit to screen width" at bounding box center [968, 675] width 220 height 22
click at [869, 672] on input "Fit to screen width" at bounding box center [863, 674] width 11 height 11
radio input "true"
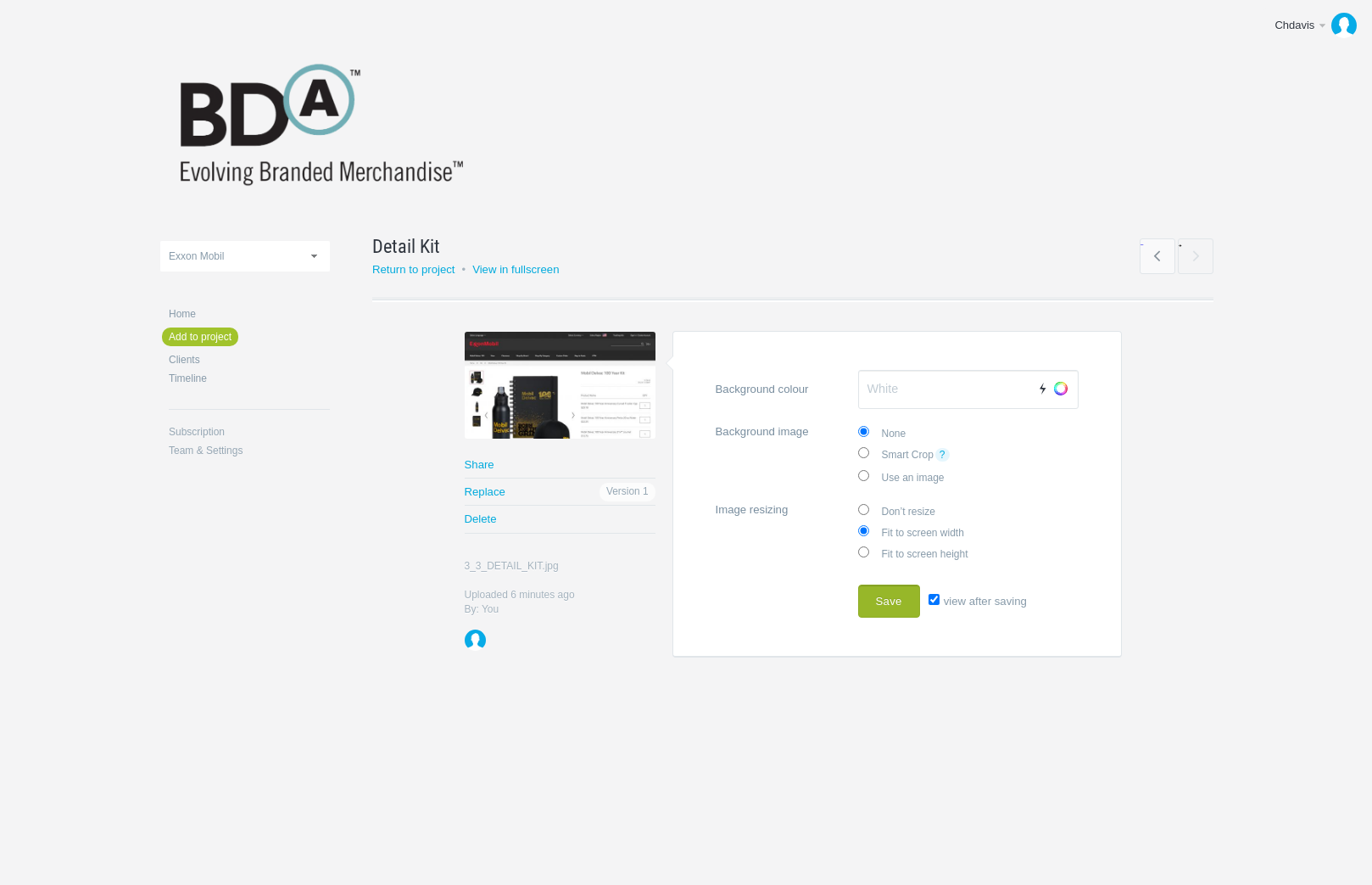
click at [874, 588] on button "Save" at bounding box center [889, 601] width 62 height 34
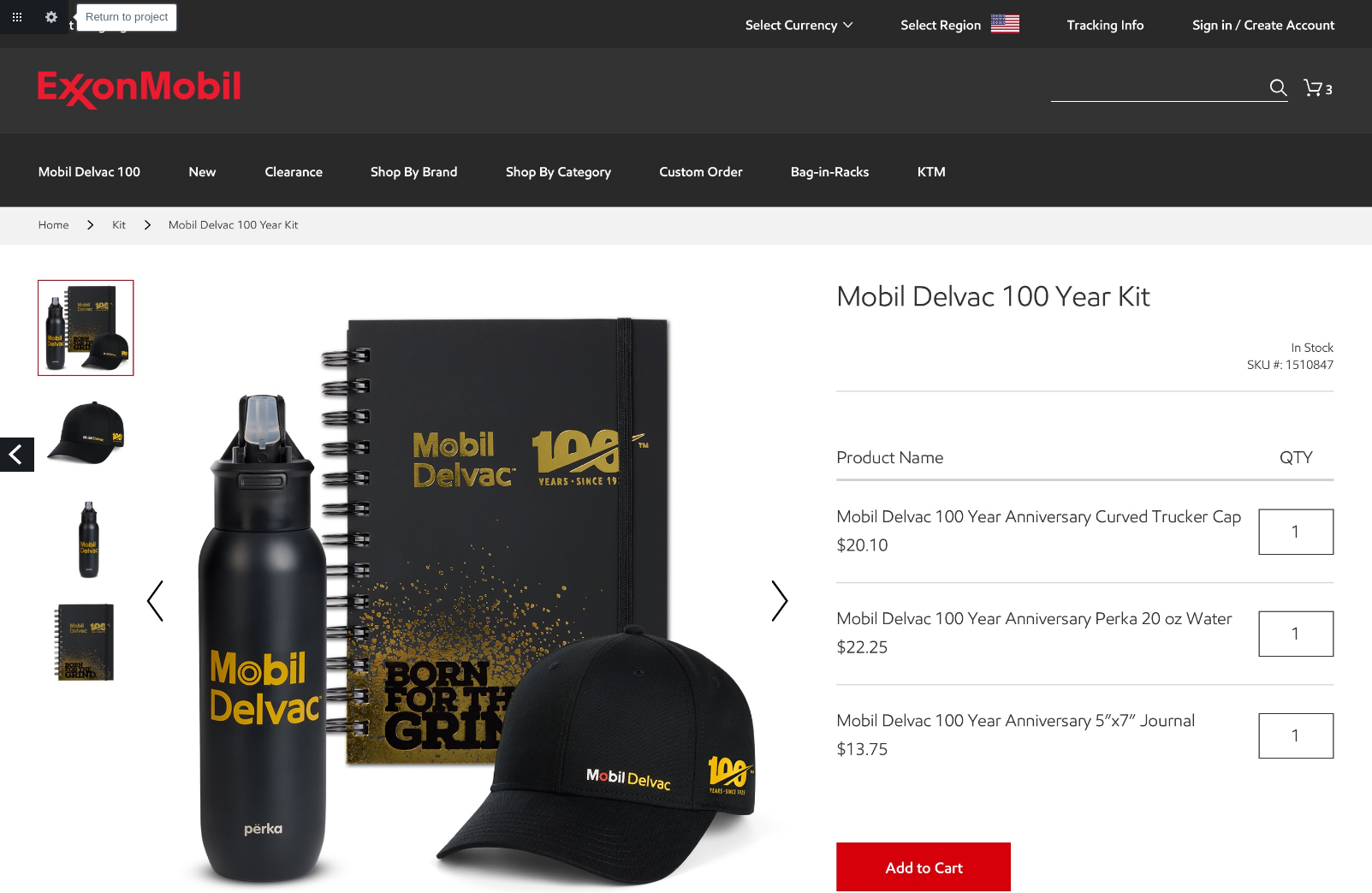
click at [21, 20] on link "Return to project" at bounding box center [17, 17] width 35 height 35
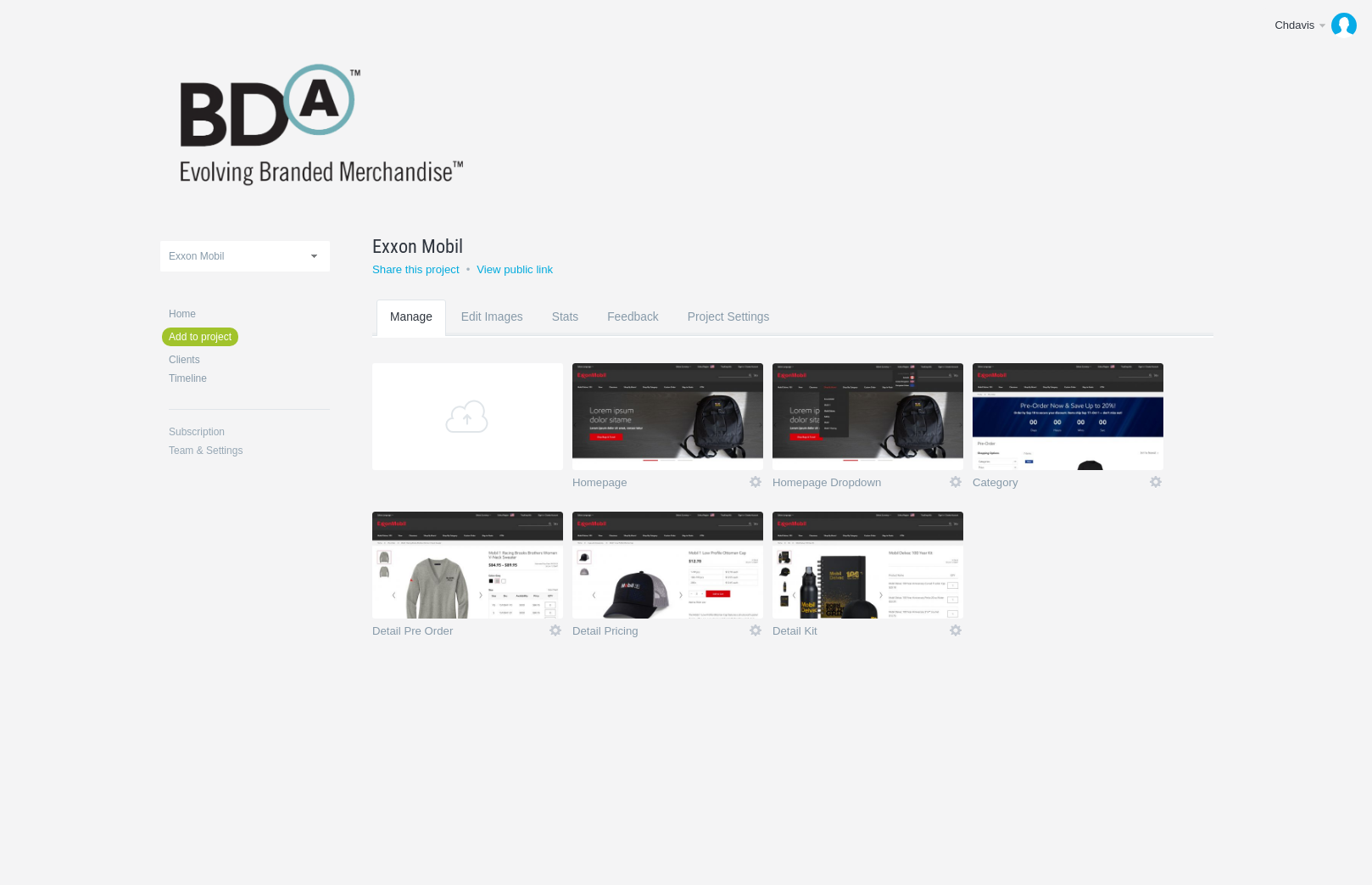
click at [721, 429] on img at bounding box center [667, 416] width 191 height 107
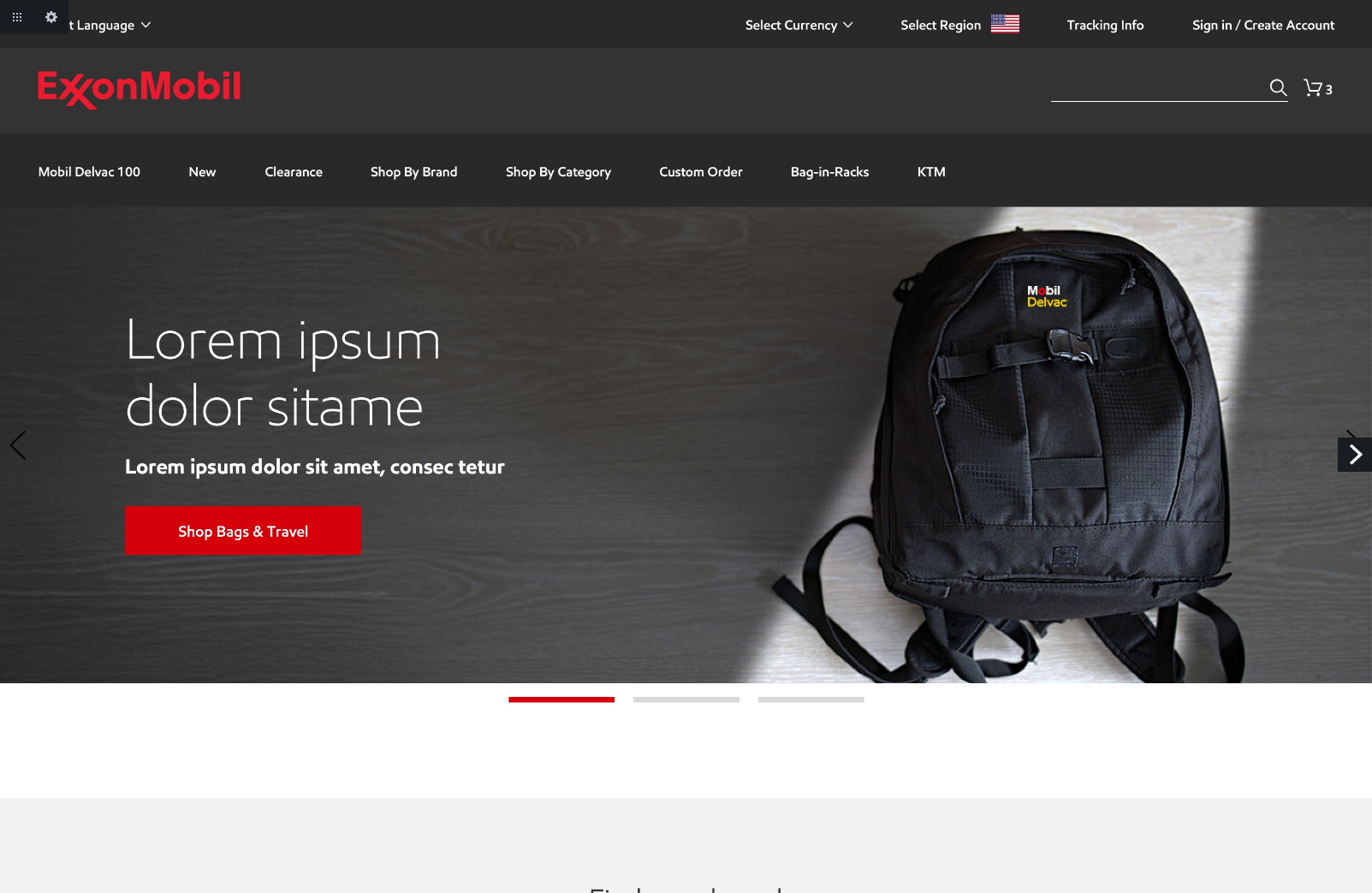
click at [1356, 452] on link "Next" at bounding box center [1355, 454] width 35 height 35
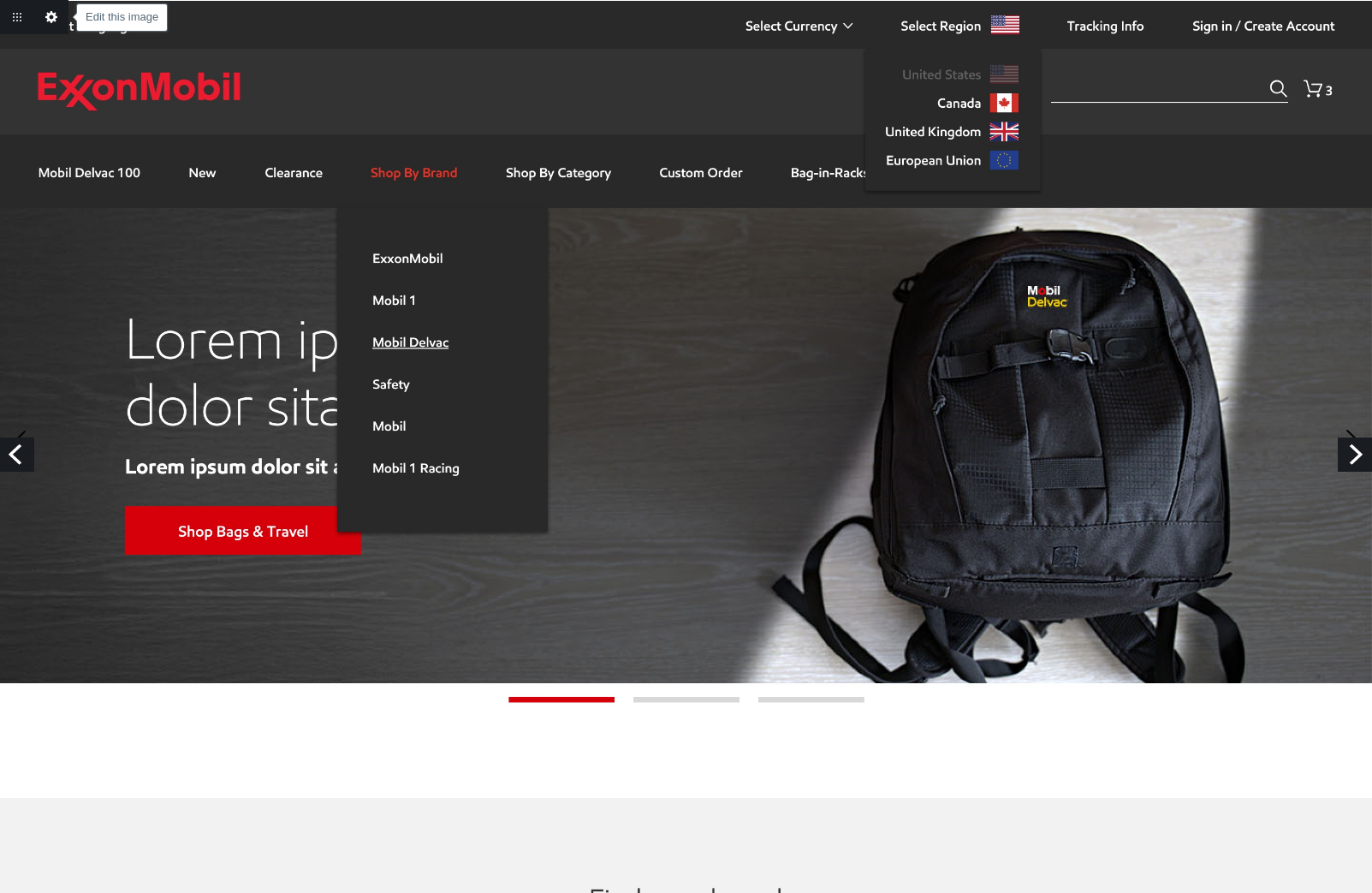
click at [47, 18] on link "Edit this image" at bounding box center [51, 17] width 35 height 35
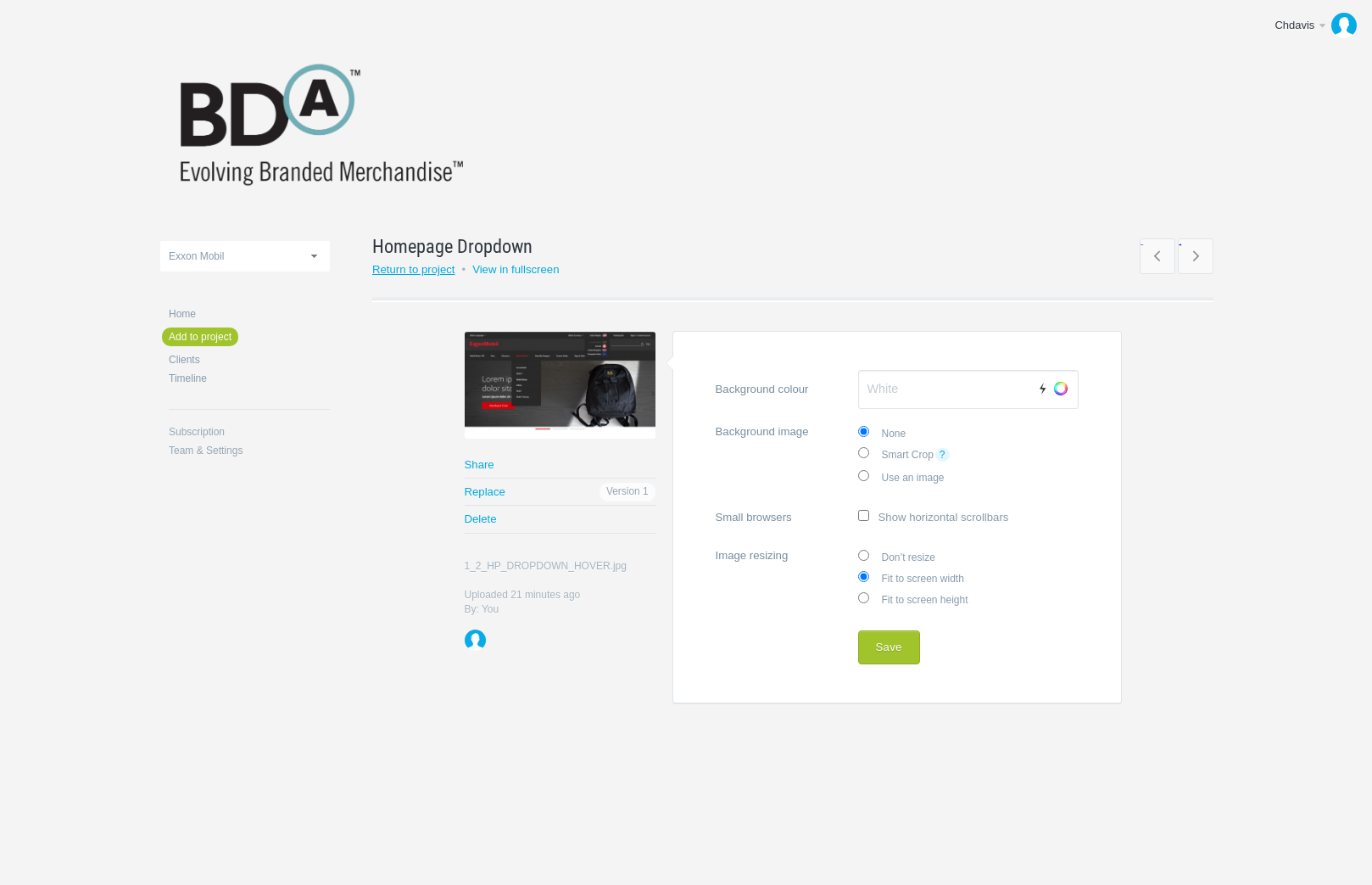
click at [429, 267] on link "Return to project" at bounding box center [413, 269] width 83 height 13
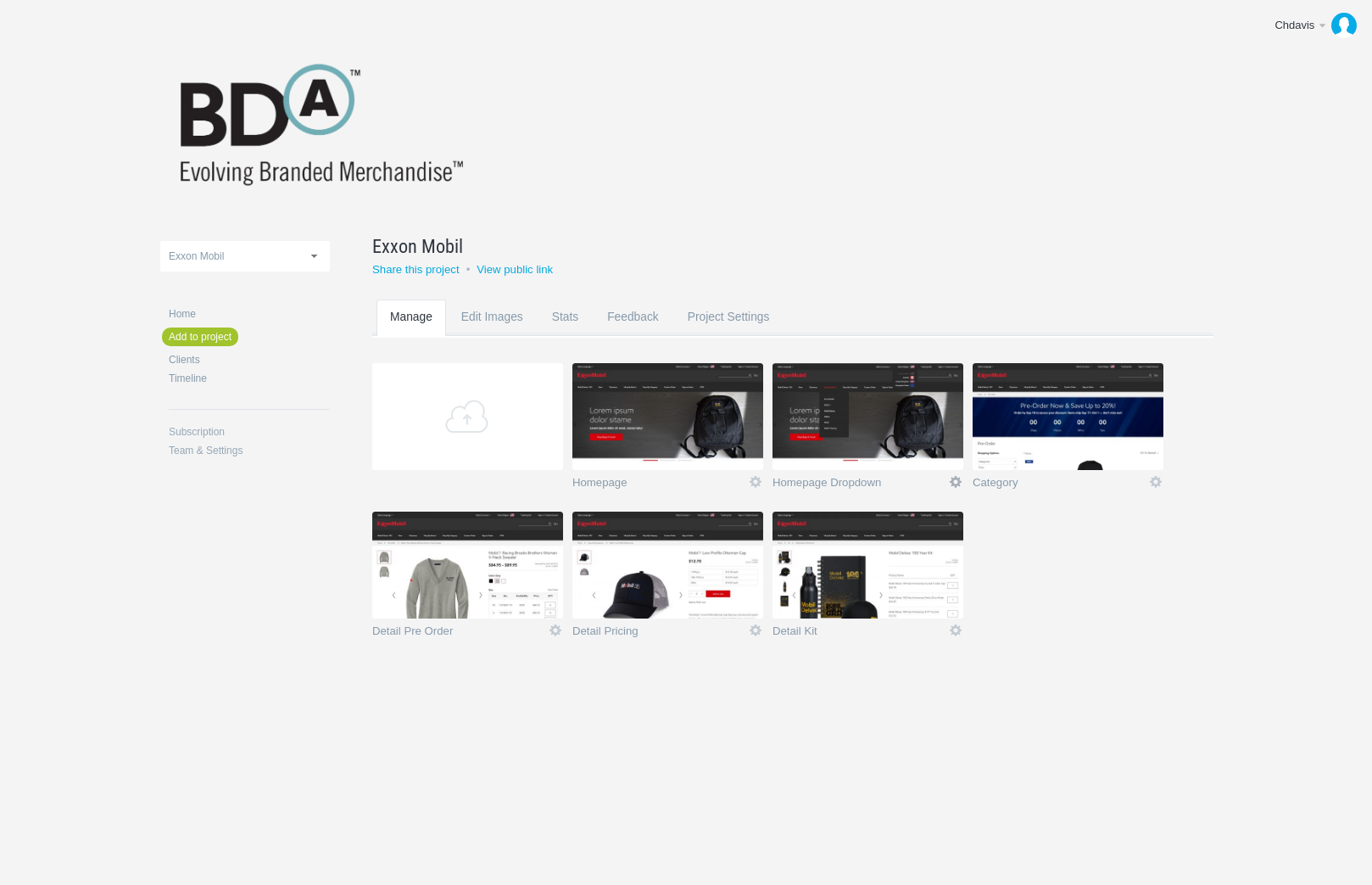
click at [951, 485] on link "Icon" at bounding box center [956, 482] width 16 height 16
click at [930, 389] on link "Rename" at bounding box center [922, 393] width 103 height 20
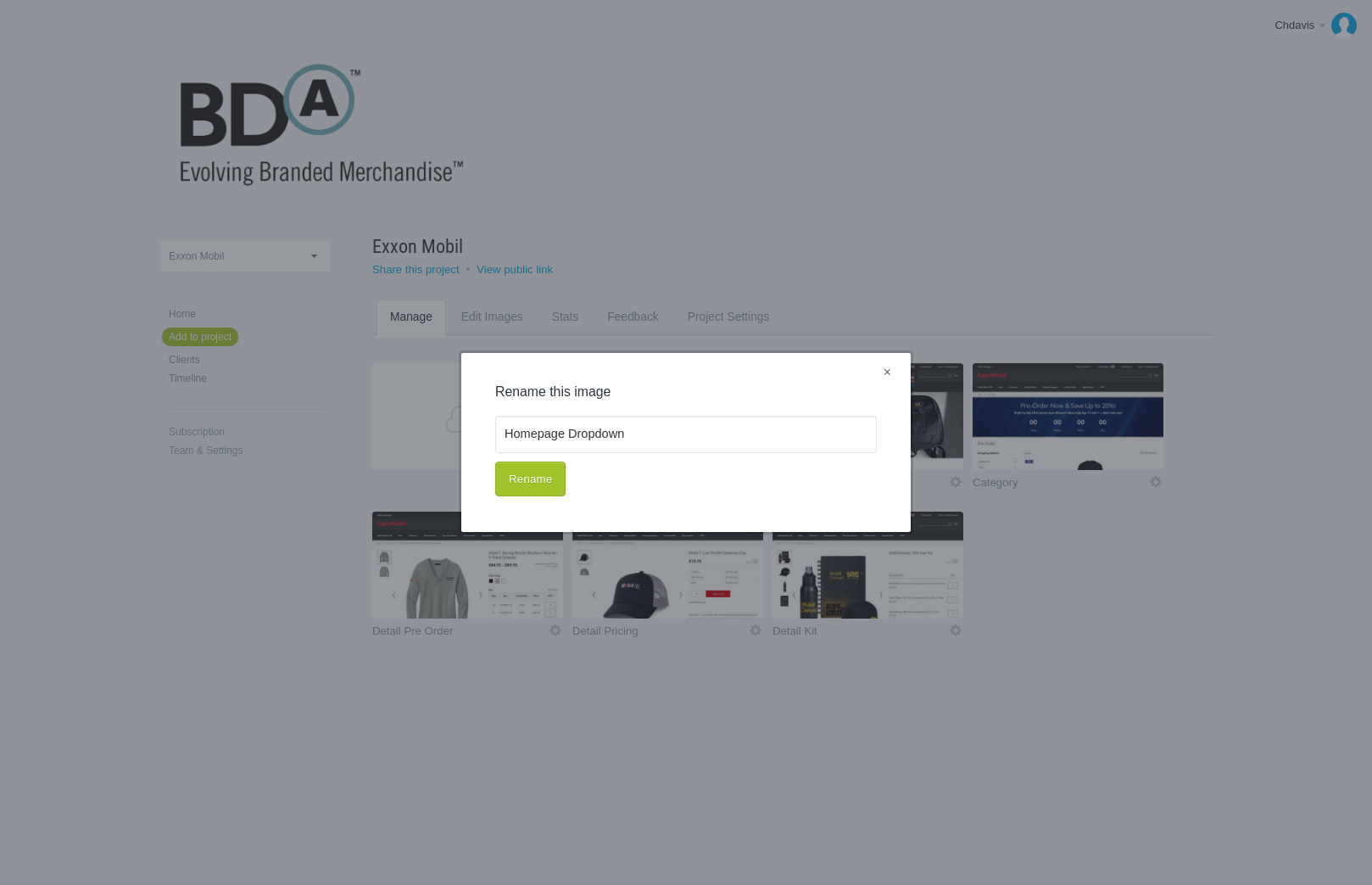
click at [887, 382] on link "×" at bounding box center [888, 373] width 22 height 23
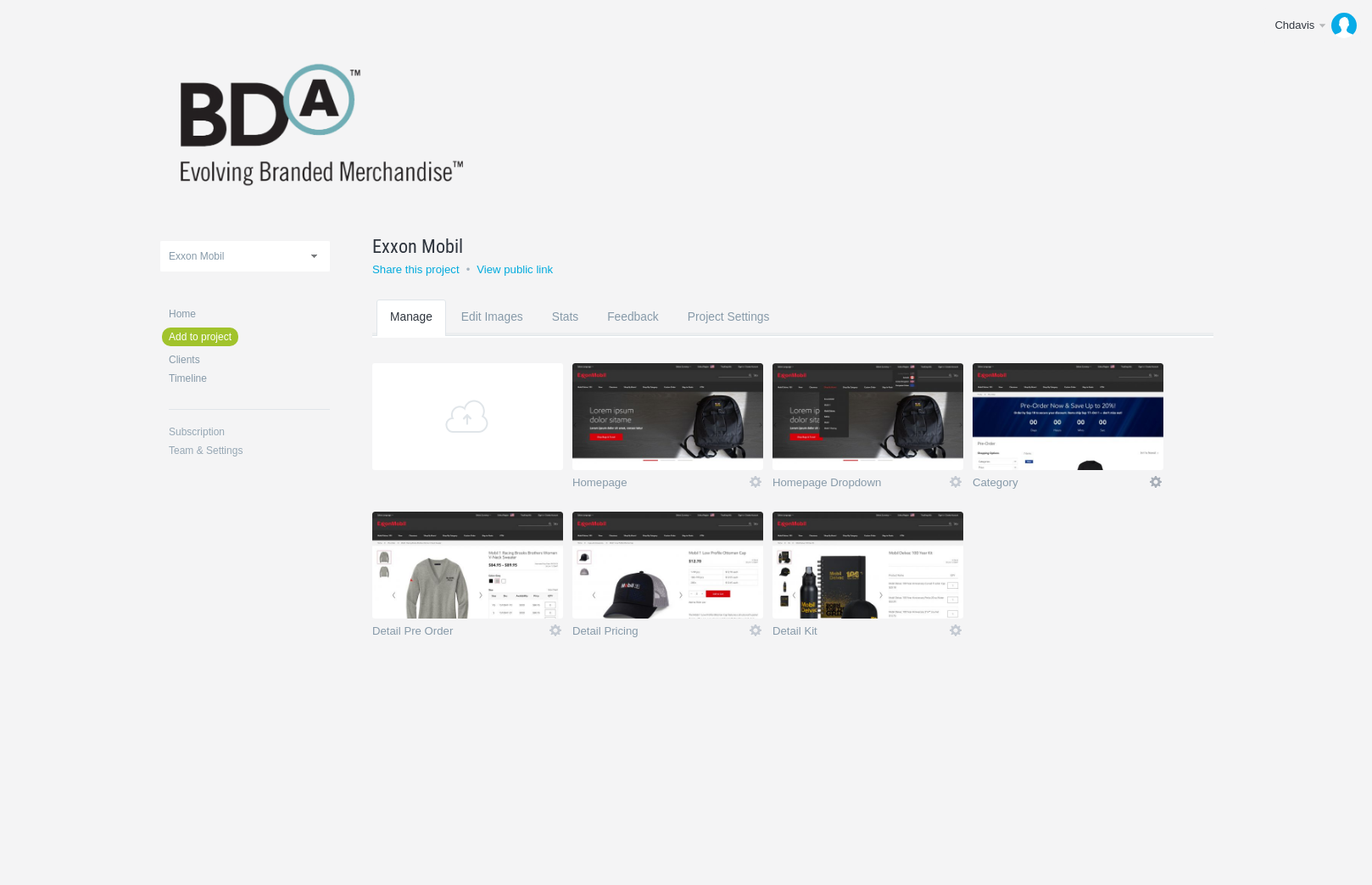
click at [1157, 480] on link "Icon" at bounding box center [1156, 482] width 16 height 16
click at [1126, 396] on link "Rename" at bounding box center [1122, 393] width 103 height 20
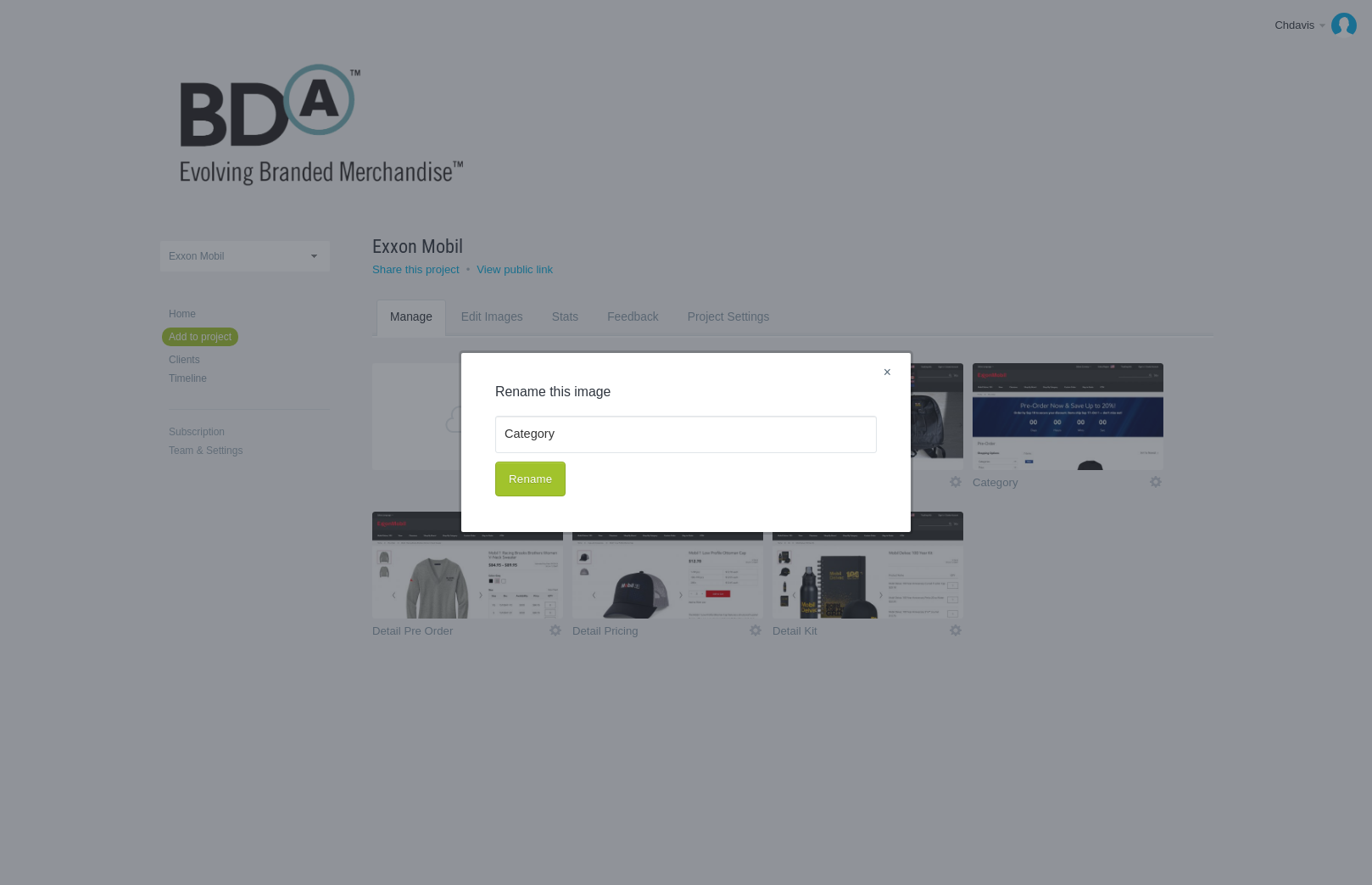
click at [887, 370] on link "×" at bounding box center [888, 373] width 22 height 23
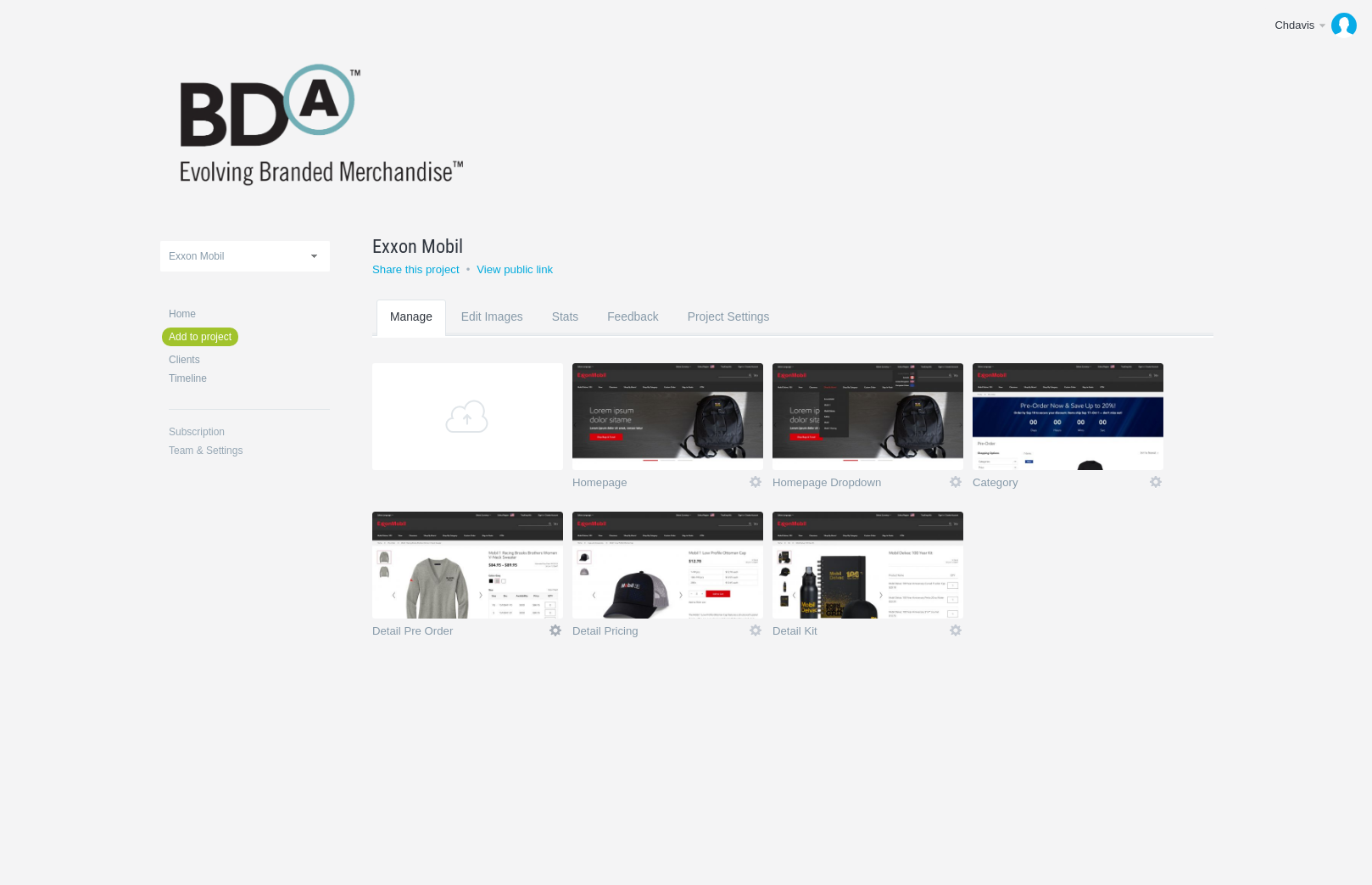
click at [554, 629] on link "Icon" at bounding box center [556, 630] width 16 height 16
click at [512, 533] on link "Rename" at bounding box center [522, 540] width 103 height 20
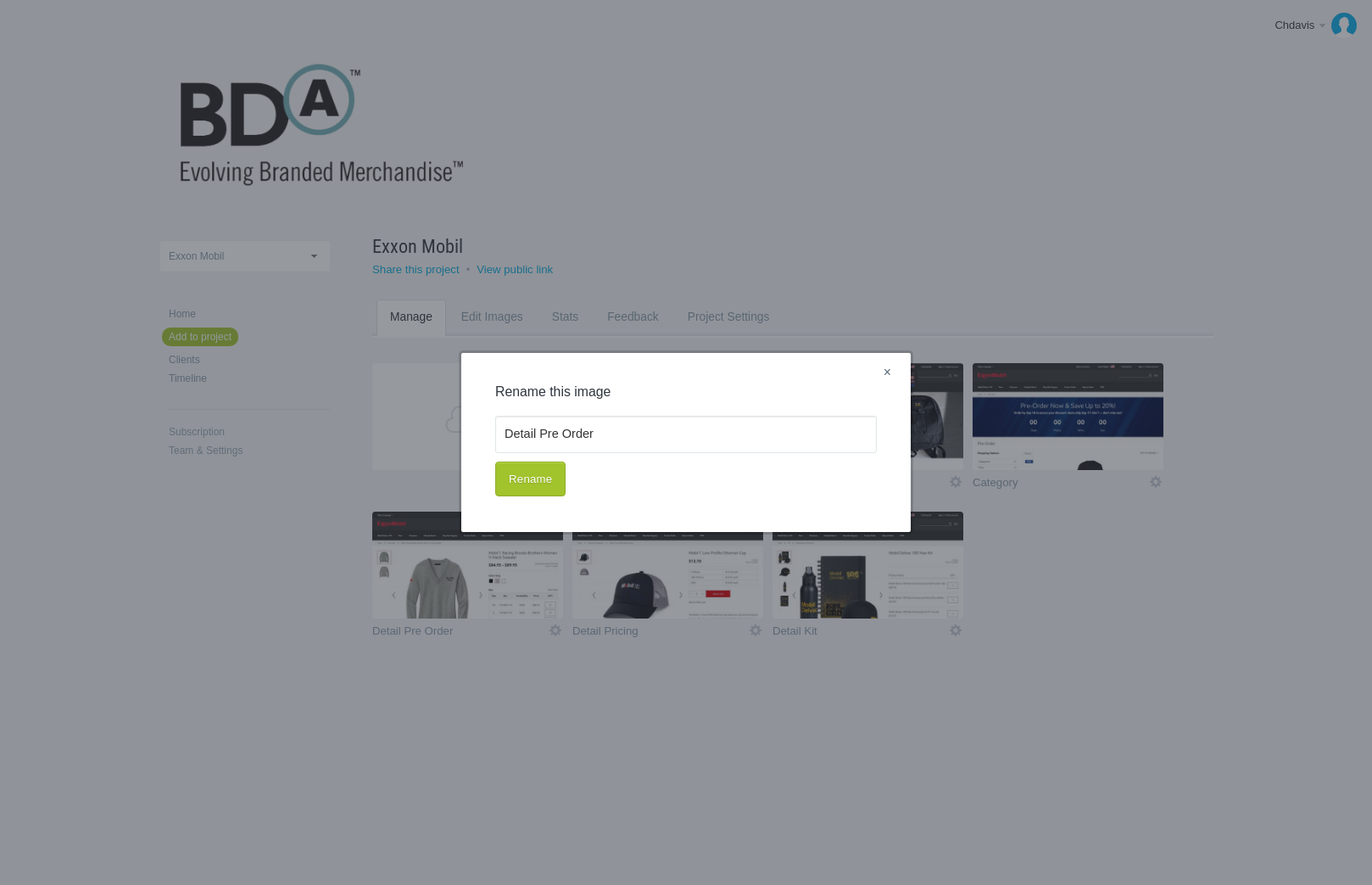
click at [887, 375] on link "×" at bounding box center [888, 373] width 22 height 23
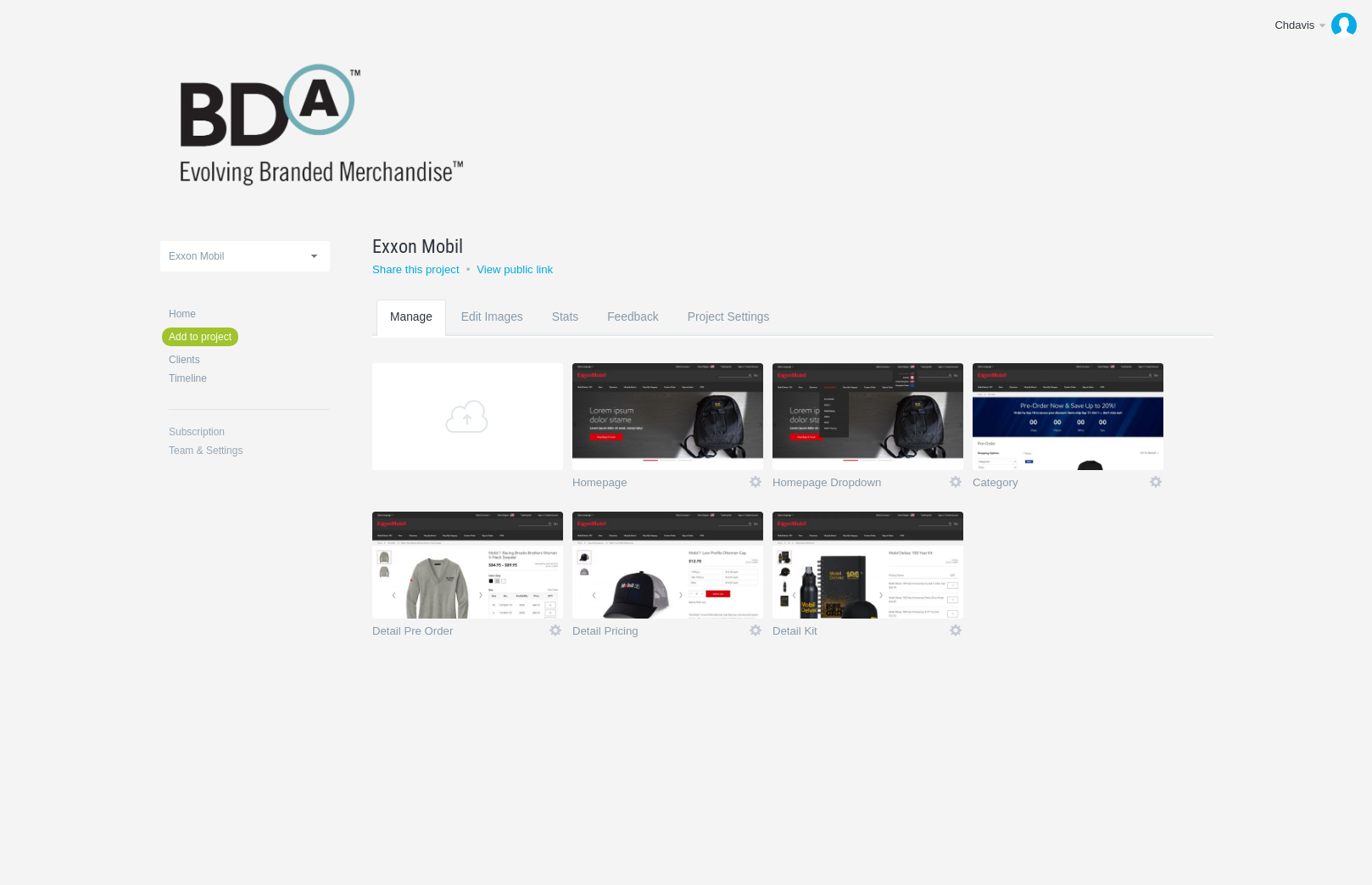
click at [746, 622] on div "Detail Pricing Icon Rename Edit / Replace Remove Delete Yeah I'm sure" at bounding box center [667, 630] width 191 height 23
click at [750, 626] on link "Icon" at bounding box center [755, 630] width 16 height 16
click at [728, 544] on link "Rename" at bounding box center [721, 540] width 103 height 20
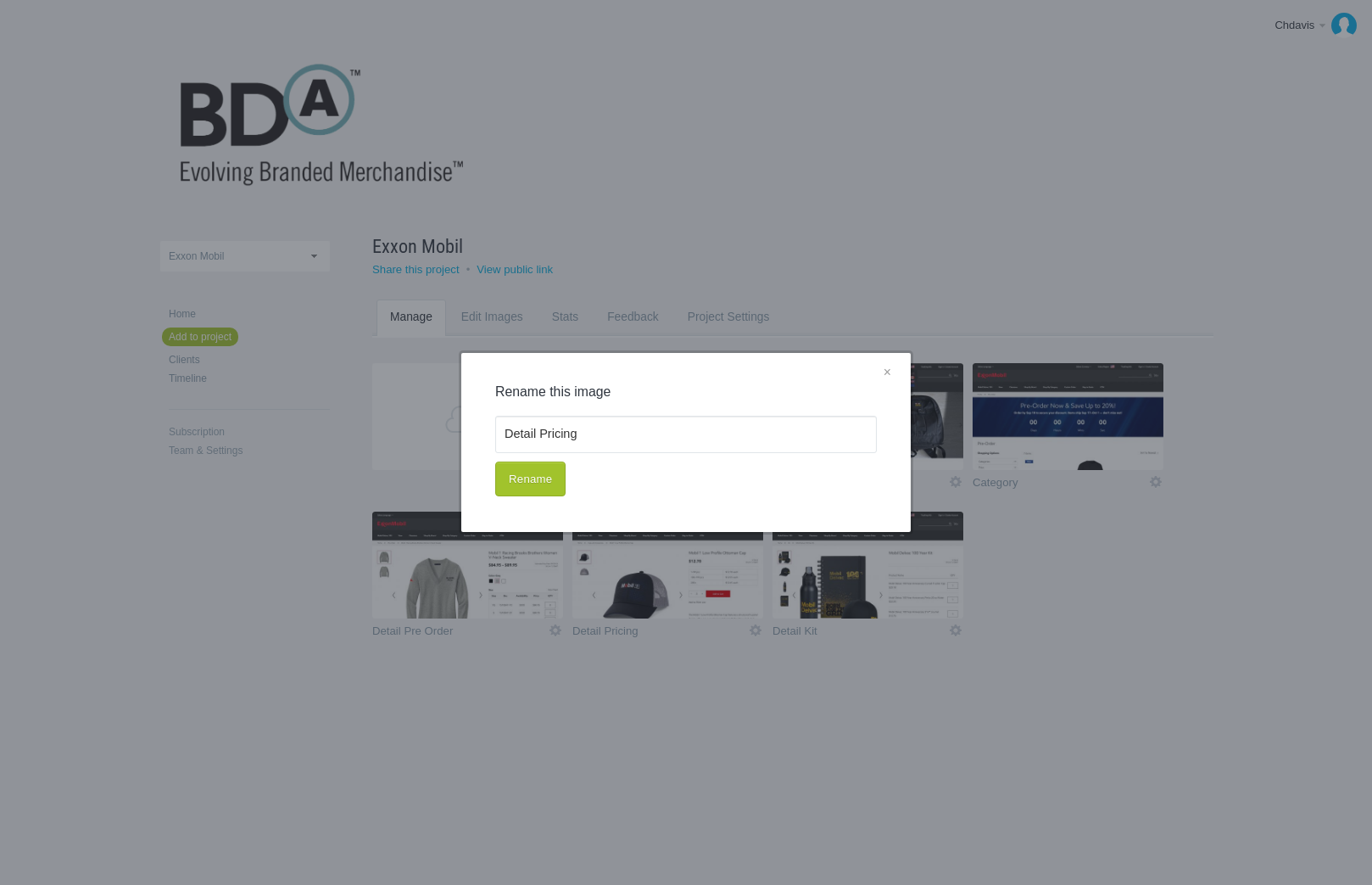
drag, startPoint x: 892, startPoint y: 367, endPoint x: 889, endPoint y: 384, distance: 17.3
click at [892, 368] on link "×" at bounding box center [888, 373] width 22 height 23
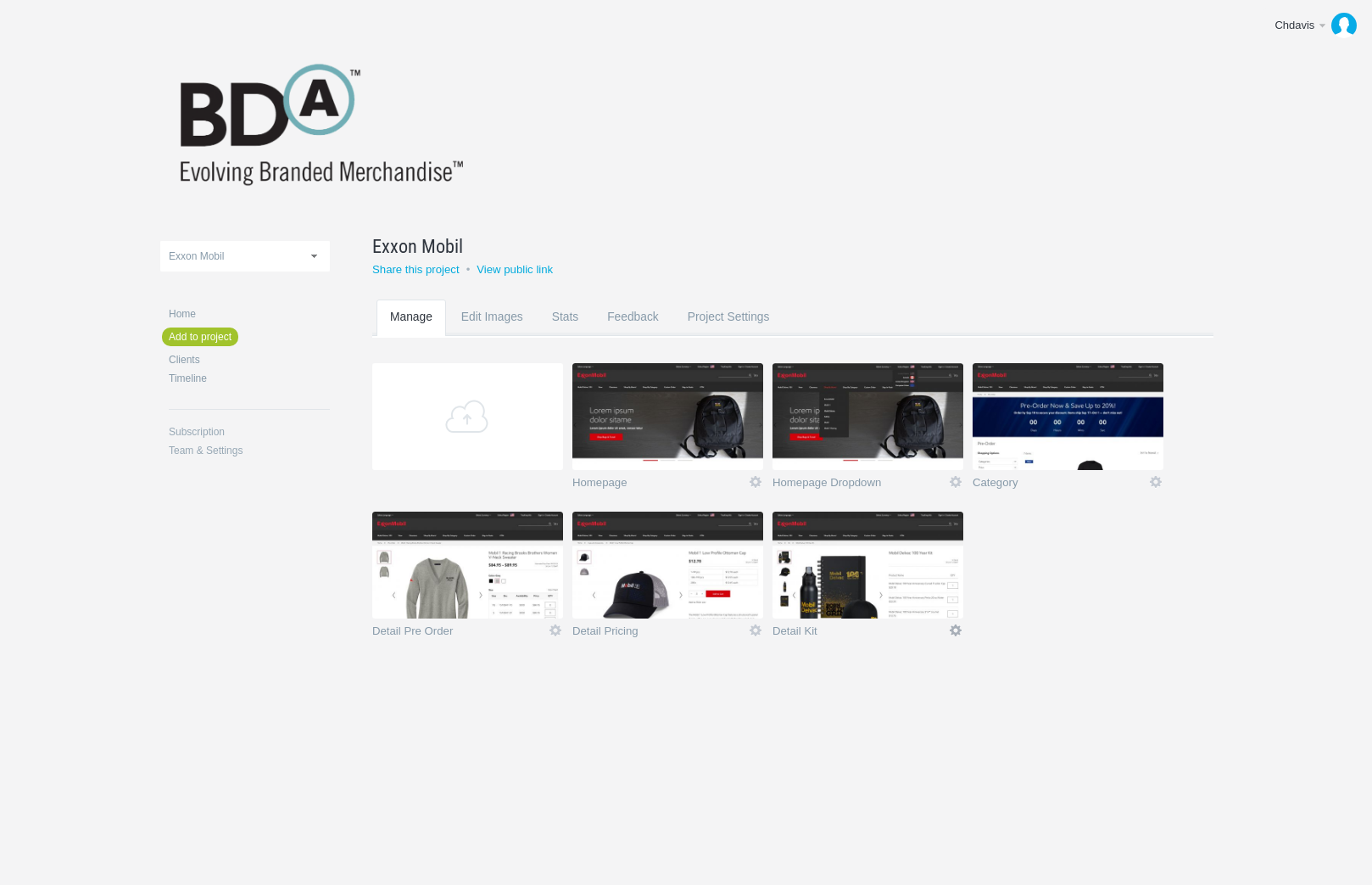
click at [954, 629] on link "Icon" at bounding box center [956, 630] width 16 height 16
click at [919, 537] on link "Rename" at bounding box center [922, 540] width 103 height 20
type input "Detail Kit"
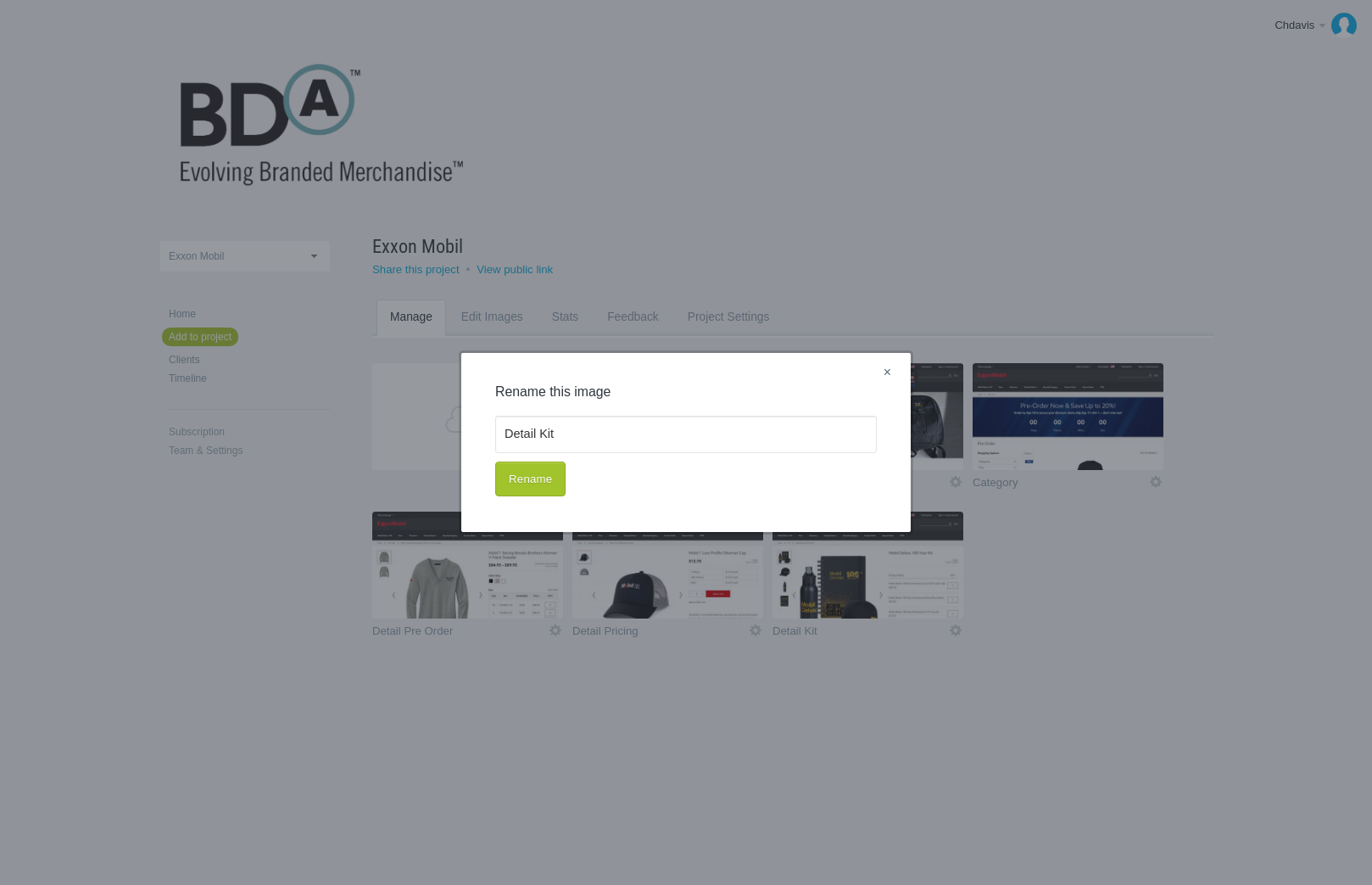
click at [892, 373] on link "×" at bounding box center [888, 373] width 22 height 23
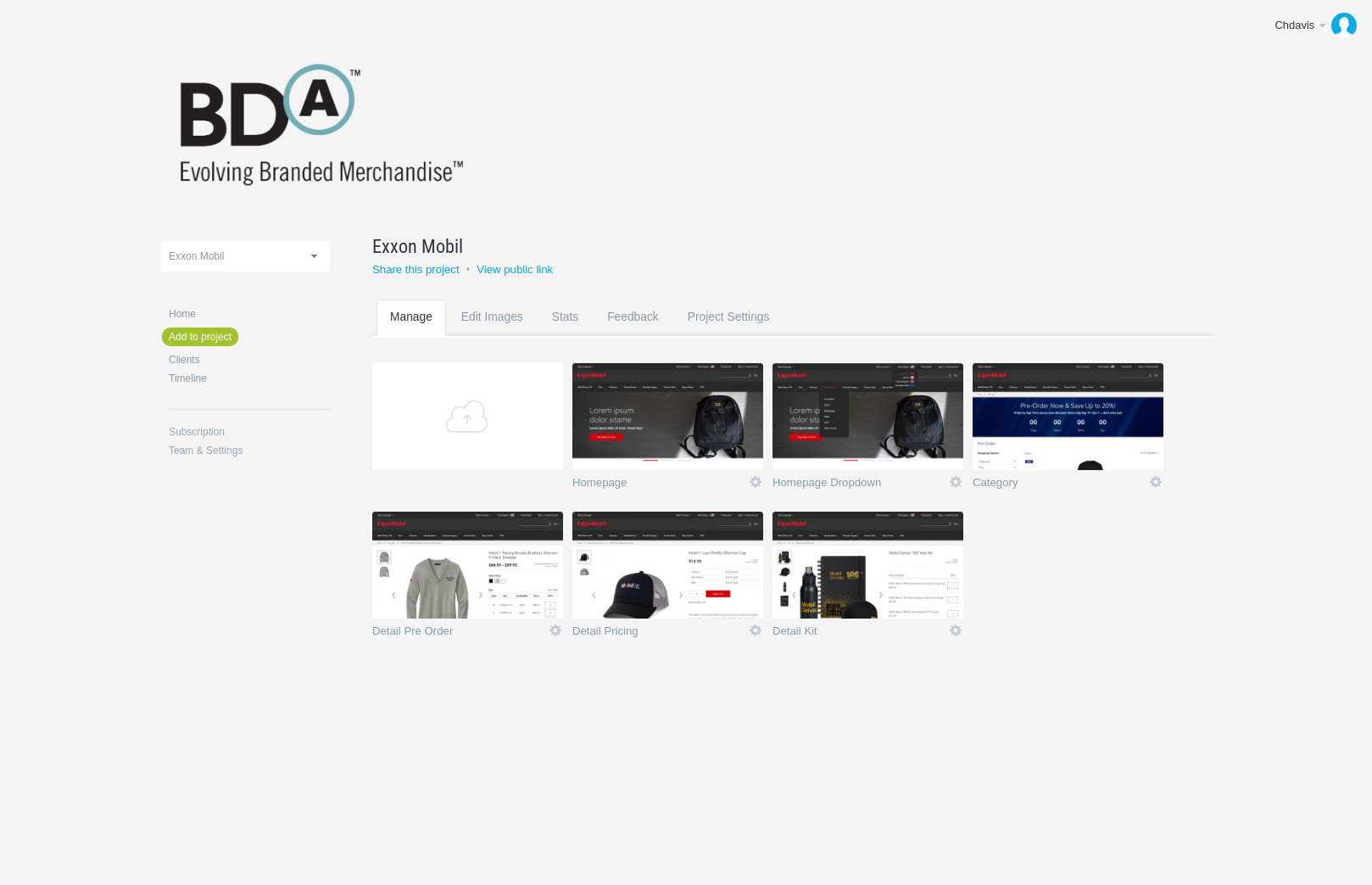
click at [876, 602] on img at bounding box center [867, 565] width 191 height 107
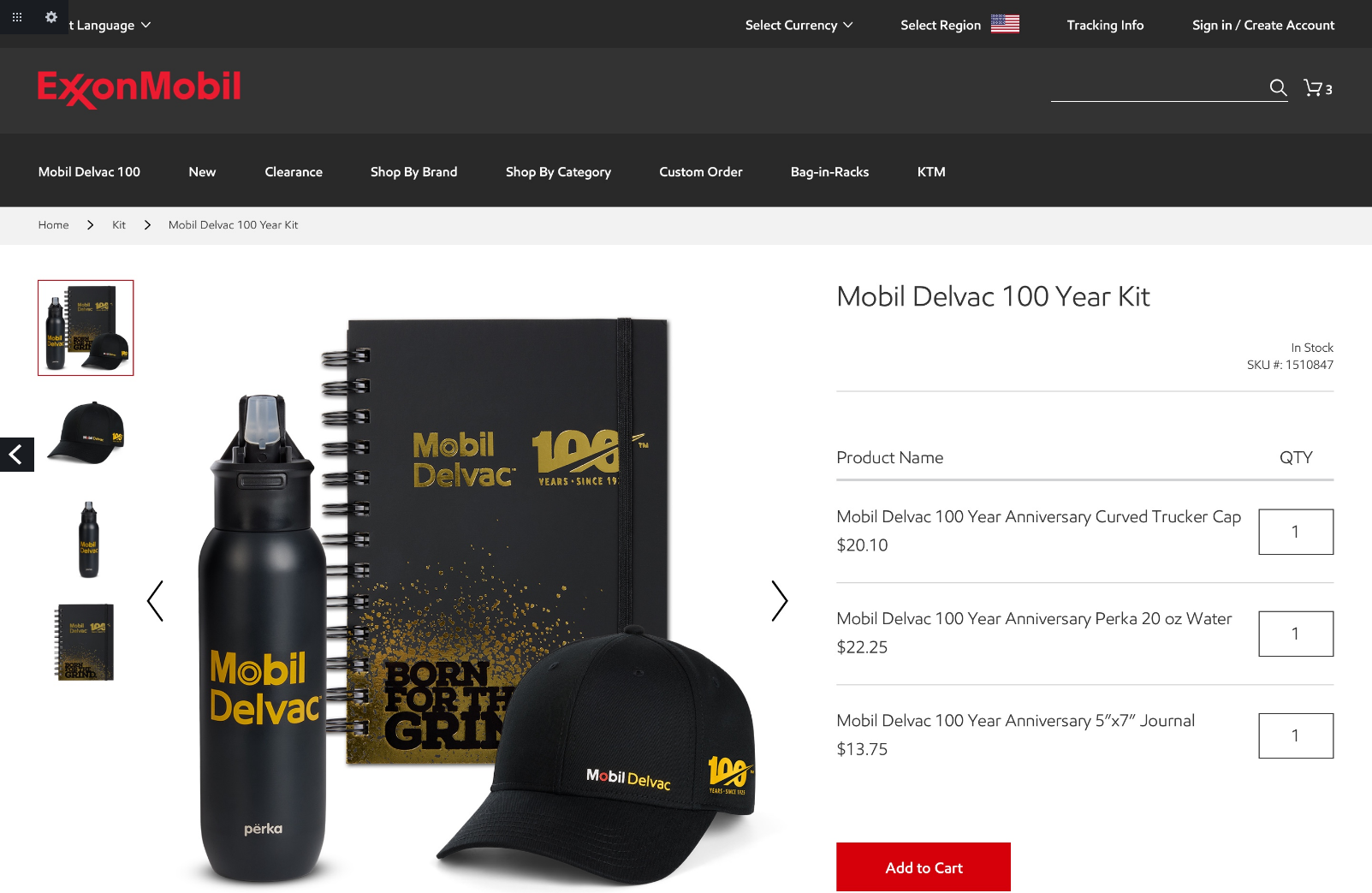
click at [18, 450] on link "Previous" at bounding box center [17, 454] width 35 height 35
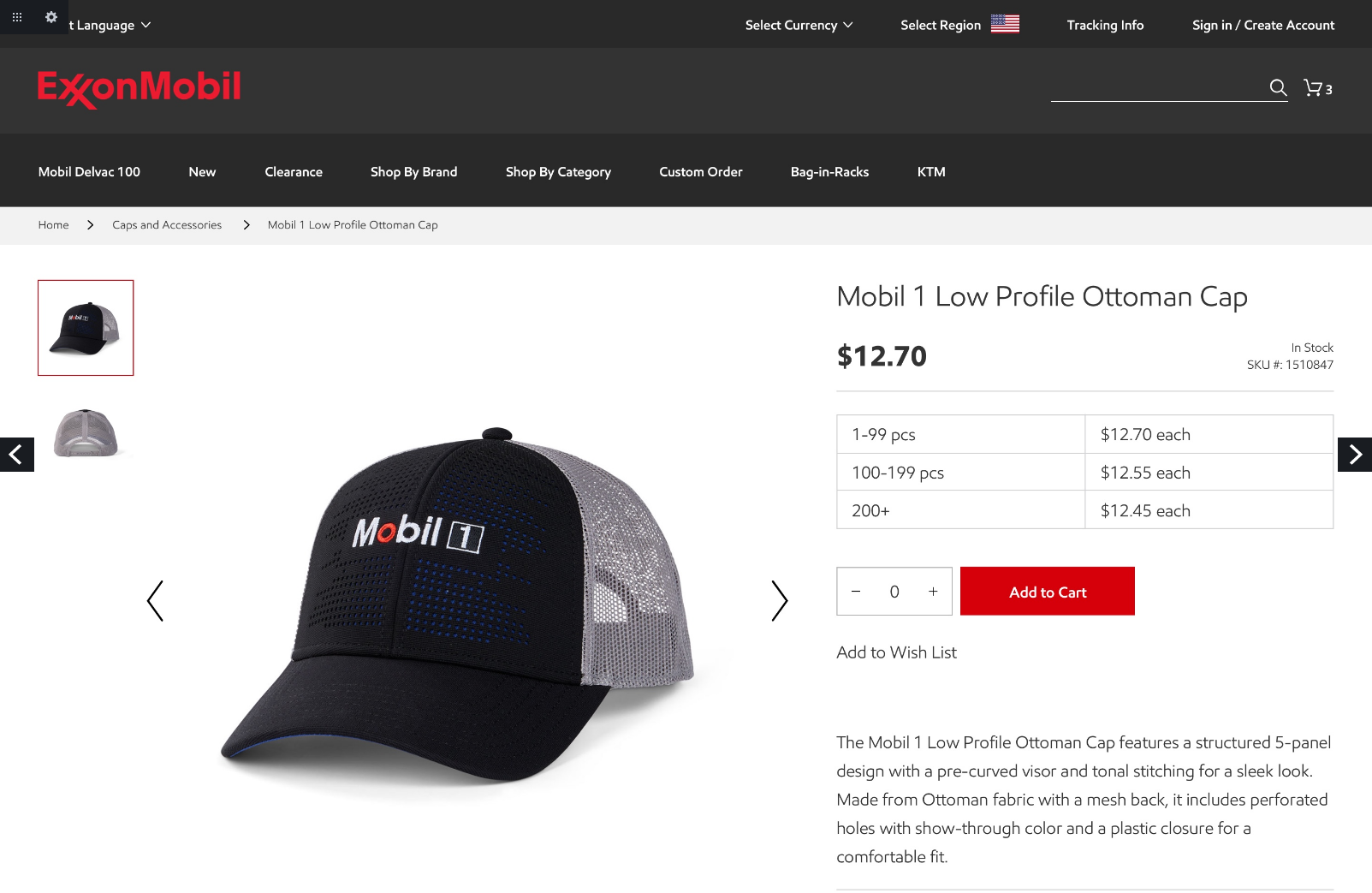
click at [23, 457] on link "Previous" at bounding box center [17, 454] width 35 height 35
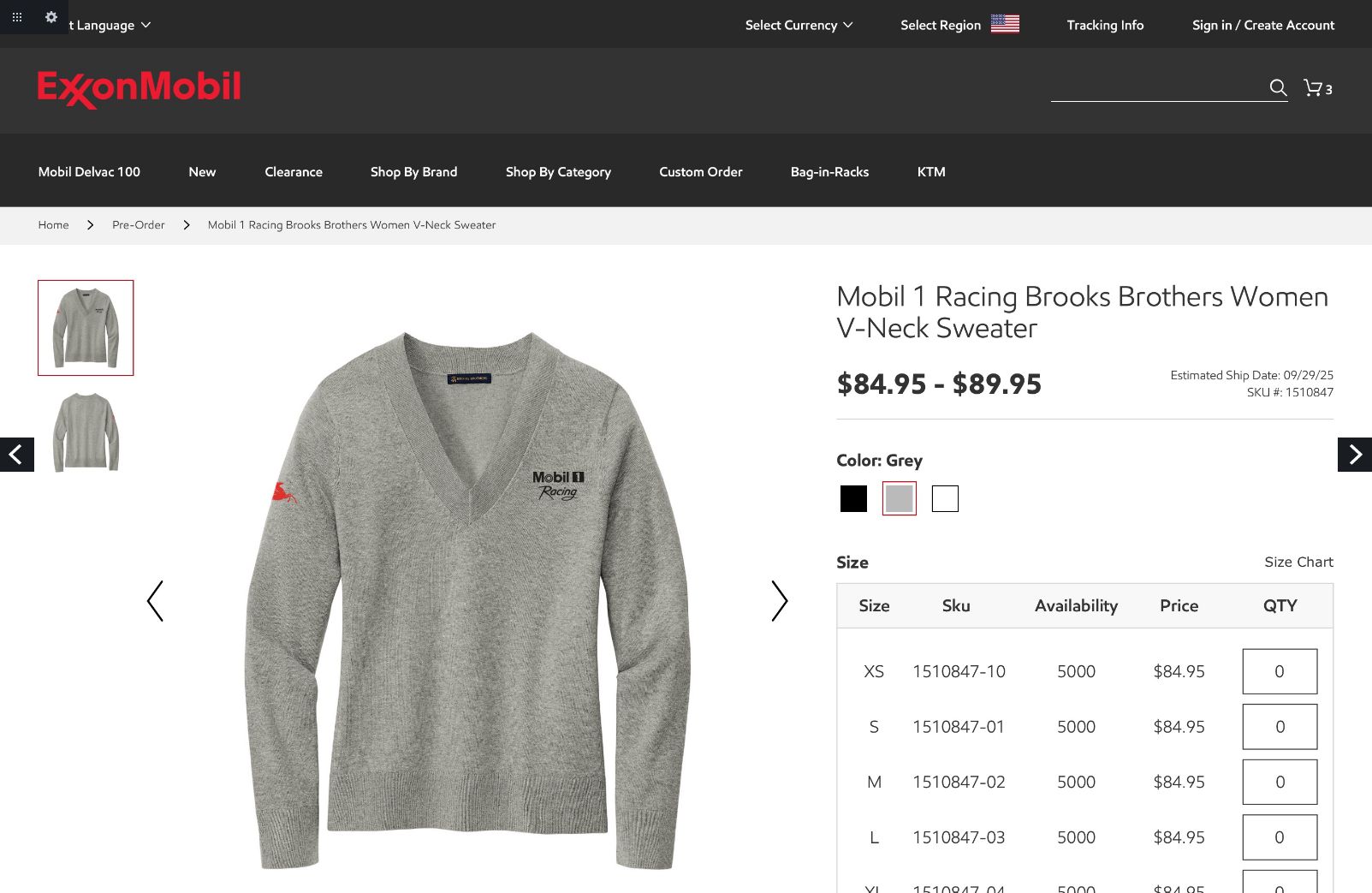
click at [20, 454] on link "Previous" at bounding box center [17, 454] width 35 height 35
